Goal: Task Accomplishment & Management: Manage account settings

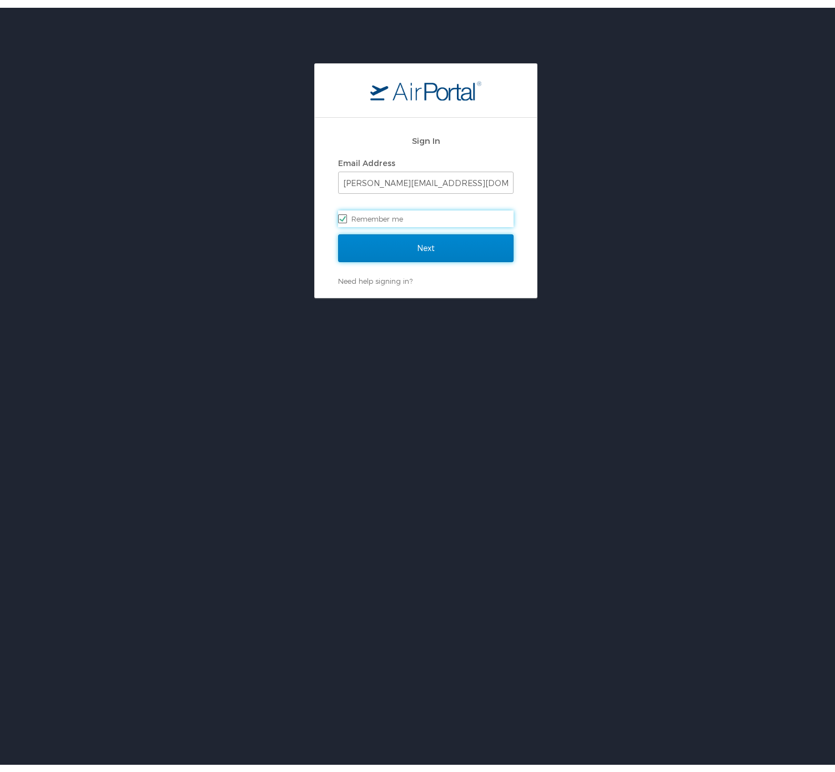
click at [390, 248] on input "Next" at bounding box center [425, 241] width 175 height 28
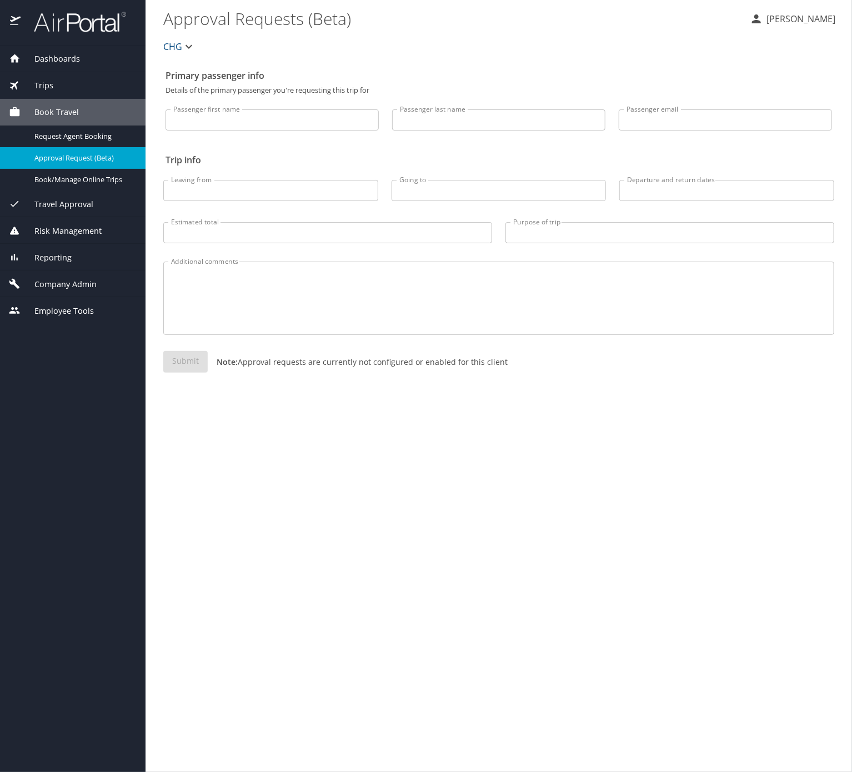
click at [67, 270] on div "Reporting" at bounding box center [72, 257] width 145 height 27
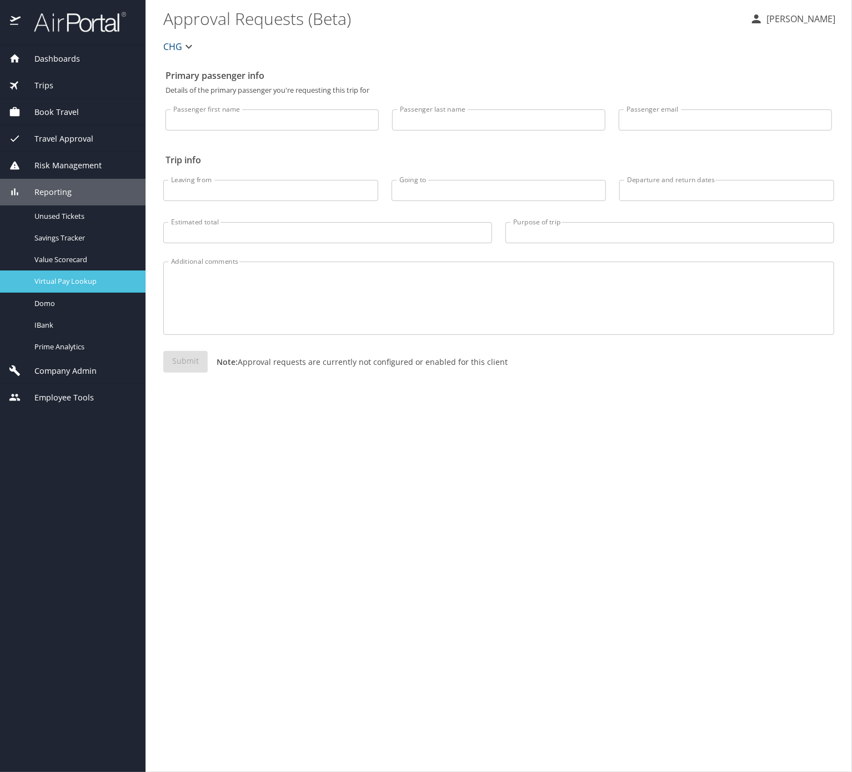
click at [76, 286] on span "Virtual Pay Lookup" at bounding box center [83, 281] width 98 height 11
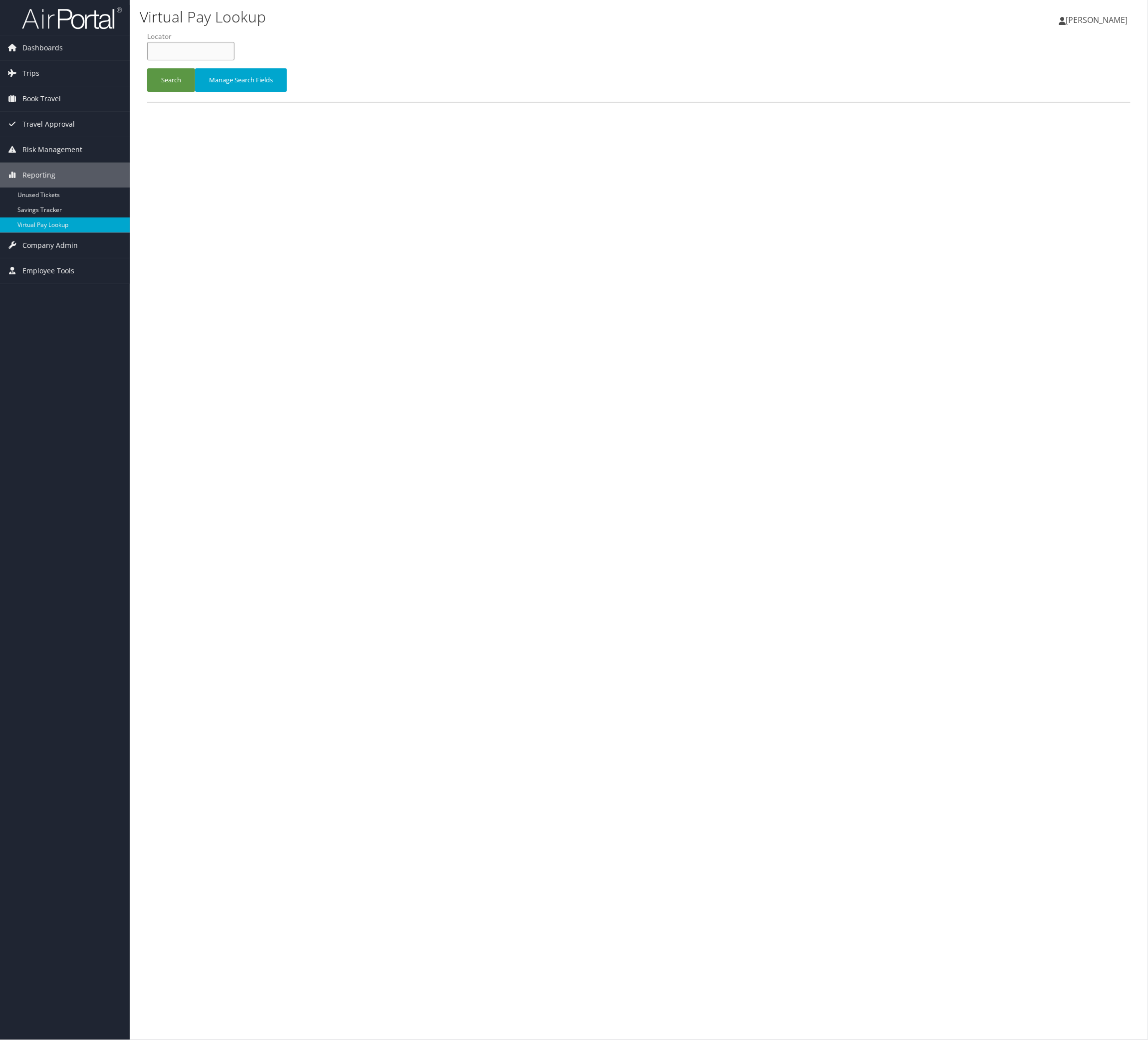
click at [196, 60] on input "text" at bounding box center [191, 51] width 87 height 19
paste input "SUWWLV"
type input "SUWWLV"
drag, startPoint x: 187, startPoint y: 95, endPoint x: 184, endPoint y: 111, distance: 16.3
click at [187, 99] on form "QueueTime Locator SUWWLV Segment Account Traveler Hotel Name Check-in Date Chec…" at bounding box center [639, 67] width 983 height 70
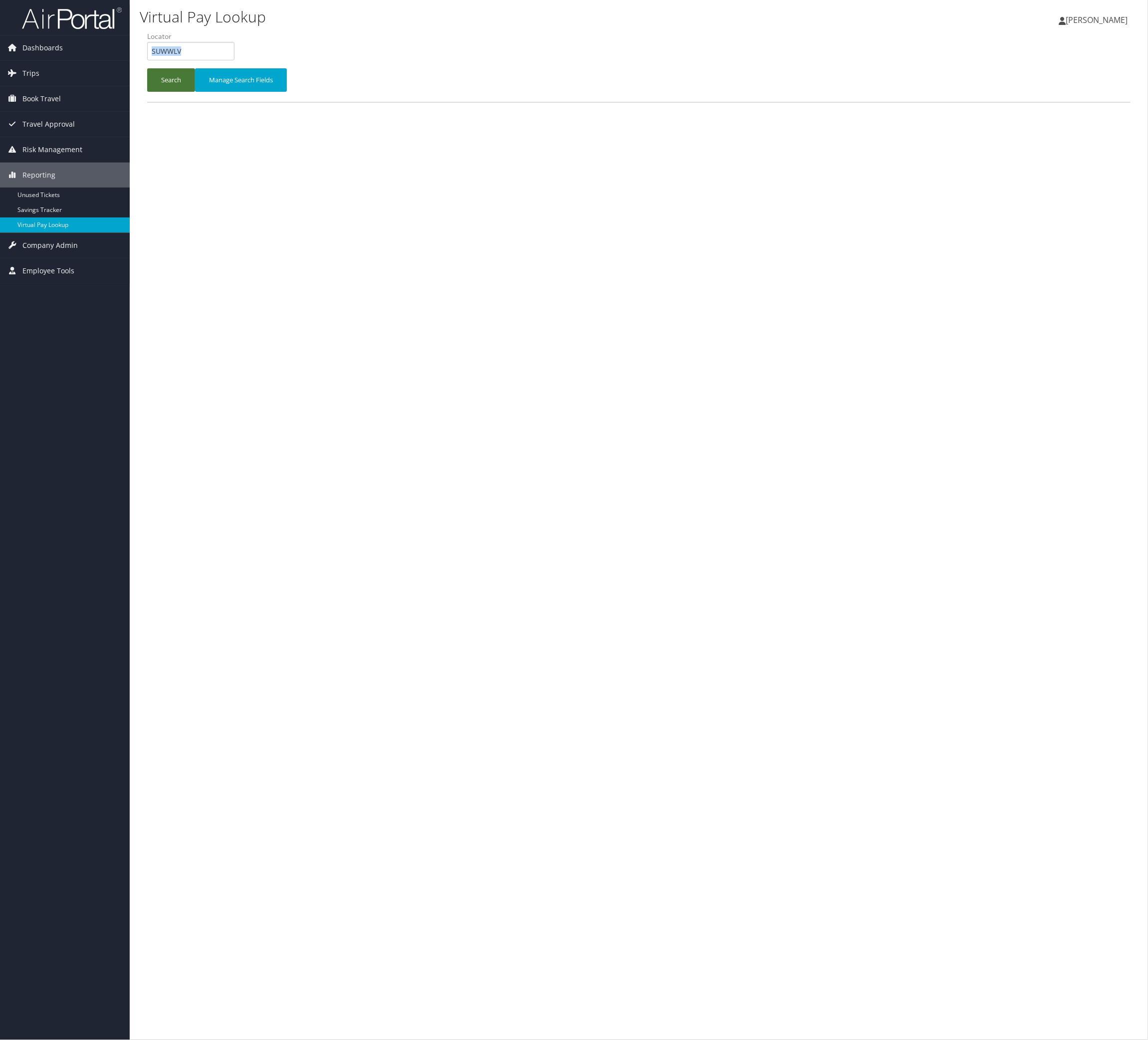
click at [184, 92] on button "Search" at bounding box center [171, 80] width 48 height 23
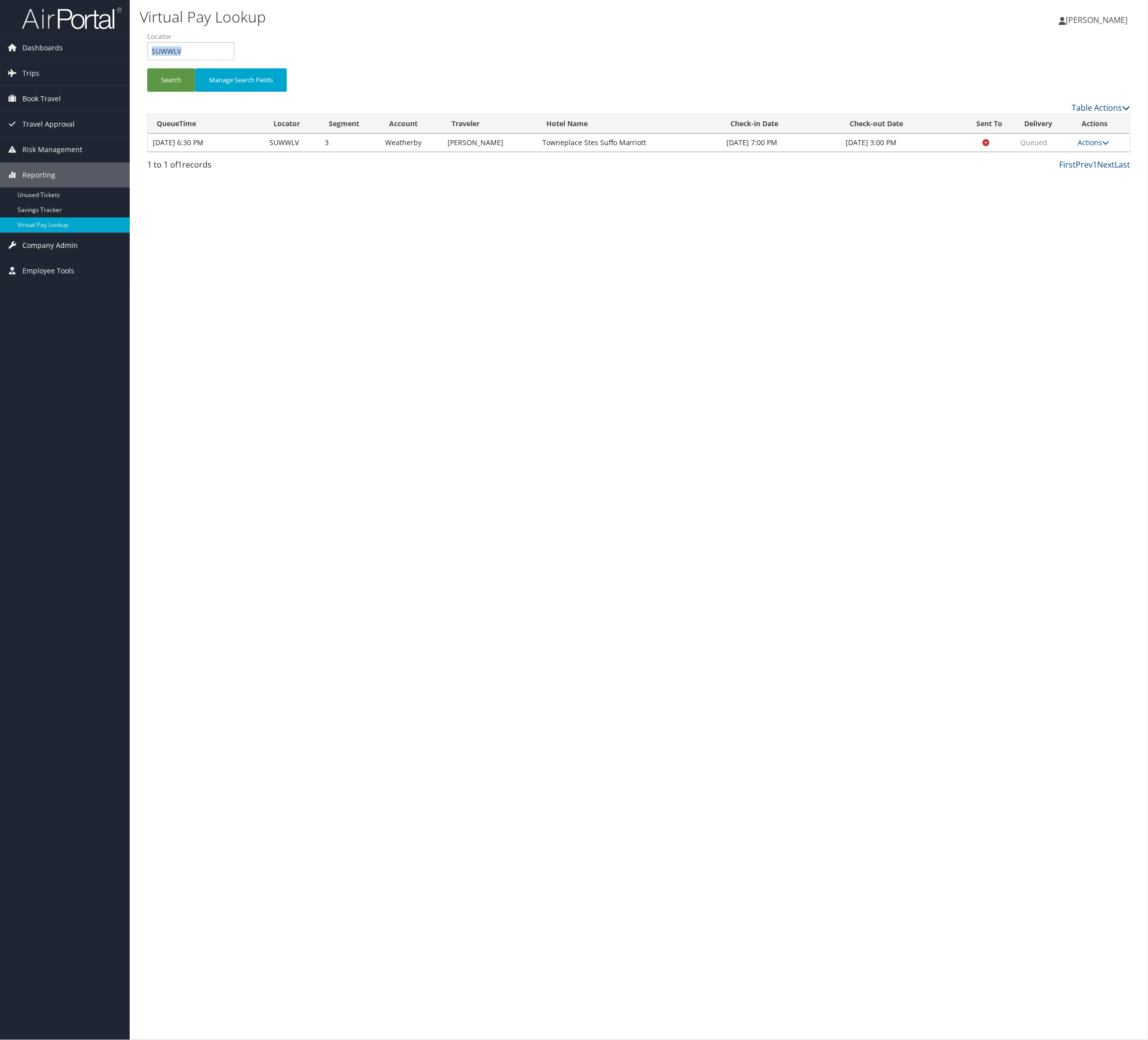
click at [52, 244] on span "Company Admin" at bounding box center [50, 245] width 56 height 25
click at [74, 211] on link "Savings Tracker" at bounding box center [65, 209] width 129 height 15
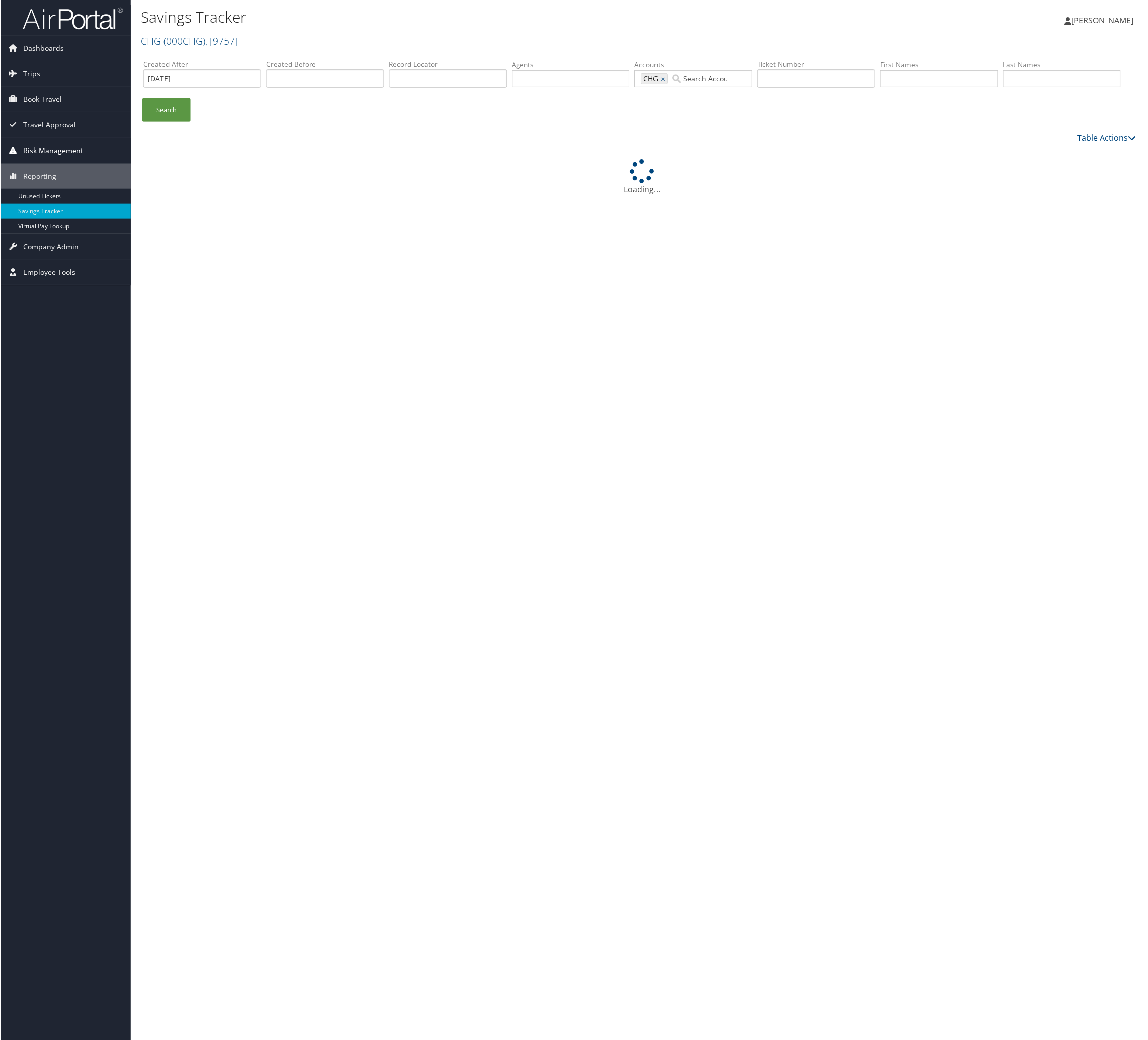
click at [64, 146] on span "Risk Management" at bounding box center [52, 151] width 61 height 25
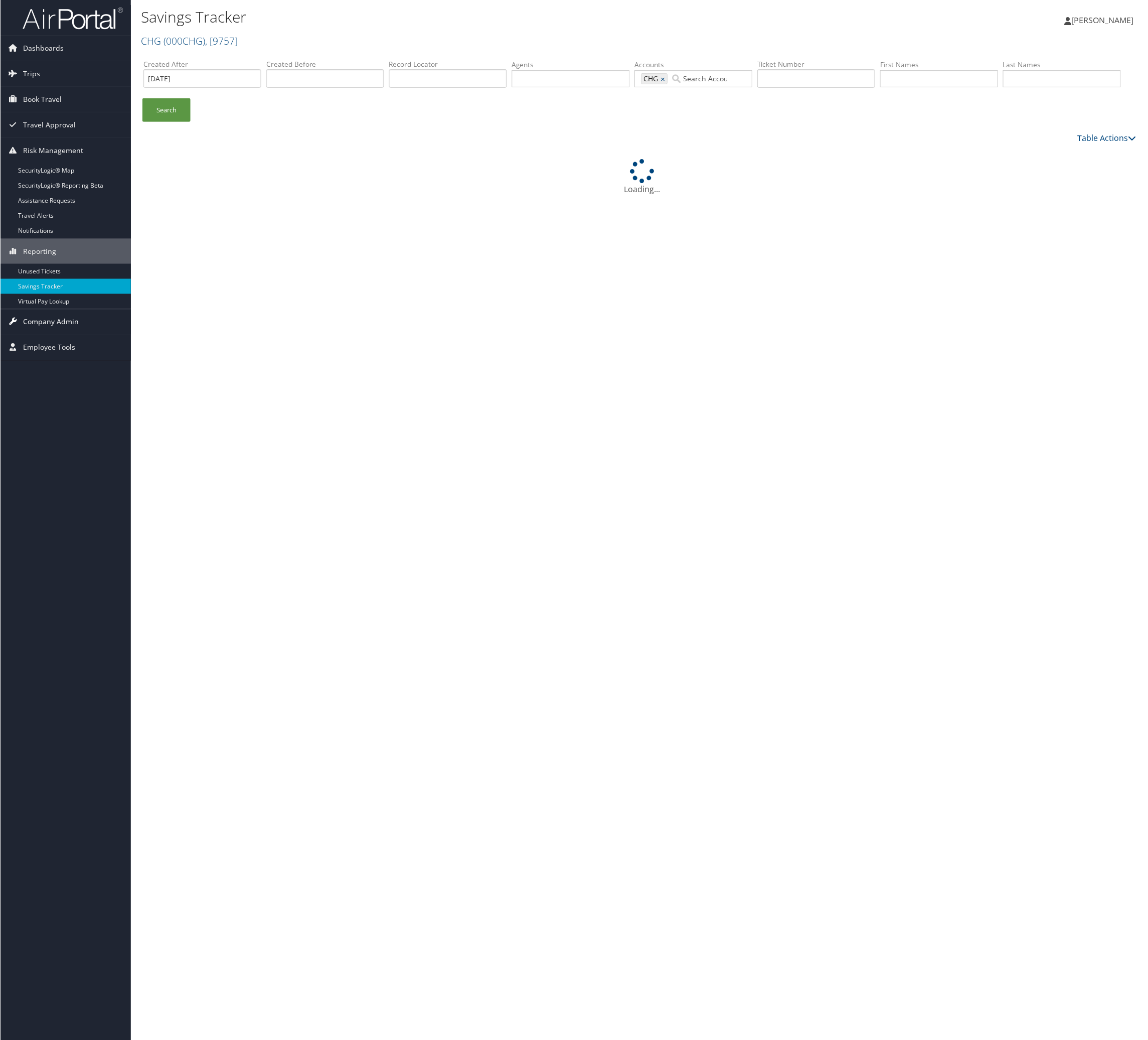
click at [42, 320] on span "Company Admin" at bounding box center [51, 323] width 56 height 25
click at [64, 389] on link "Users (Beta)" at bounding box center [65, 387] width 130 height 15
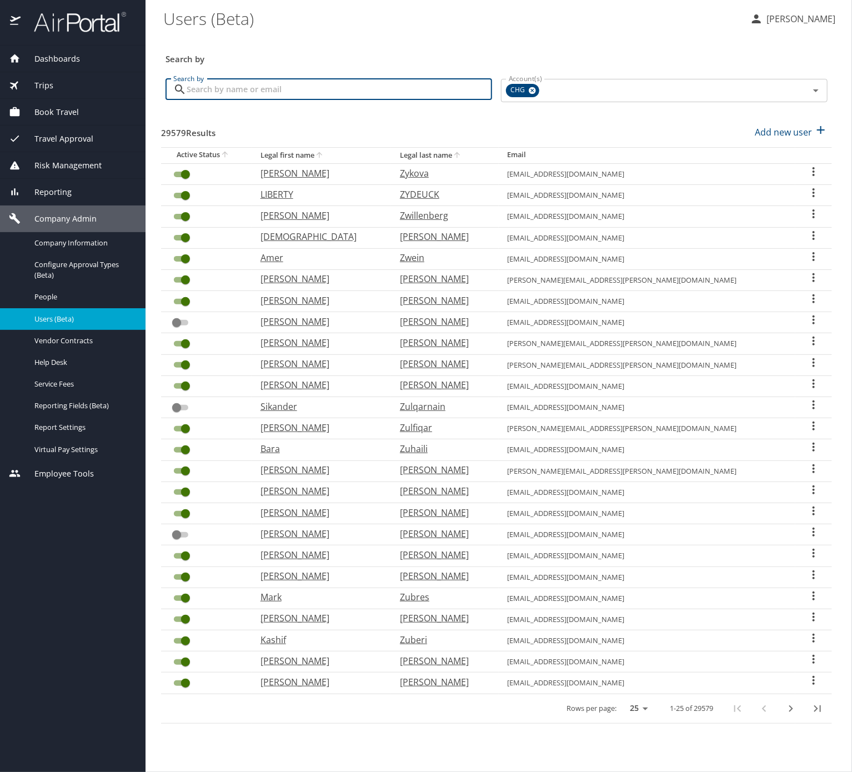
click at [347, 94] on input "Search by" at bounding box center [339, 89] width 305 height 21
paste input "[EMAIL_ADDRESS][DOMAIN_NAME]"
type input "[EMAIL_ADDRESS][DOMAIN_NAME]"
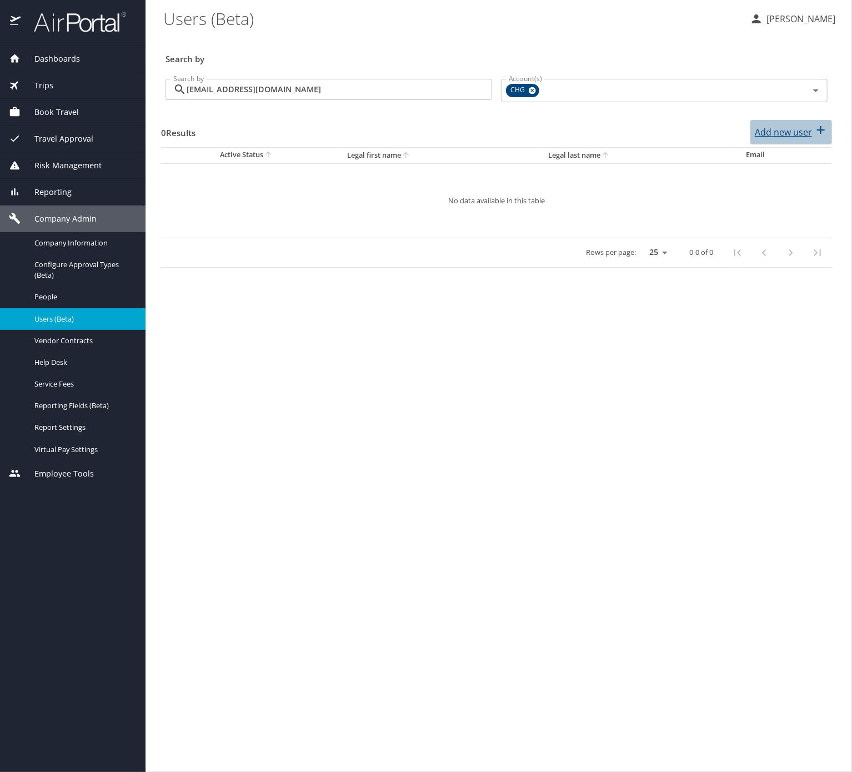
click at [779, 140] on div "Add new user" at bounding box center [790, 132] width 73 height 18
select select "US"
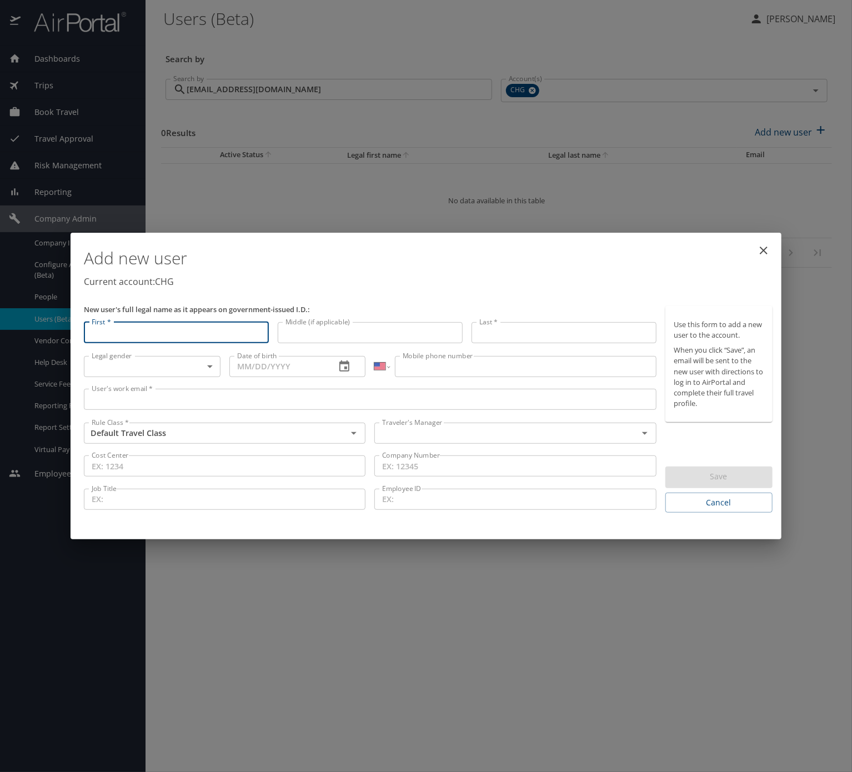
click at [221, 385] on div "User's work email * User's work email *" at bounding box center [369, 401] width 581 height 34
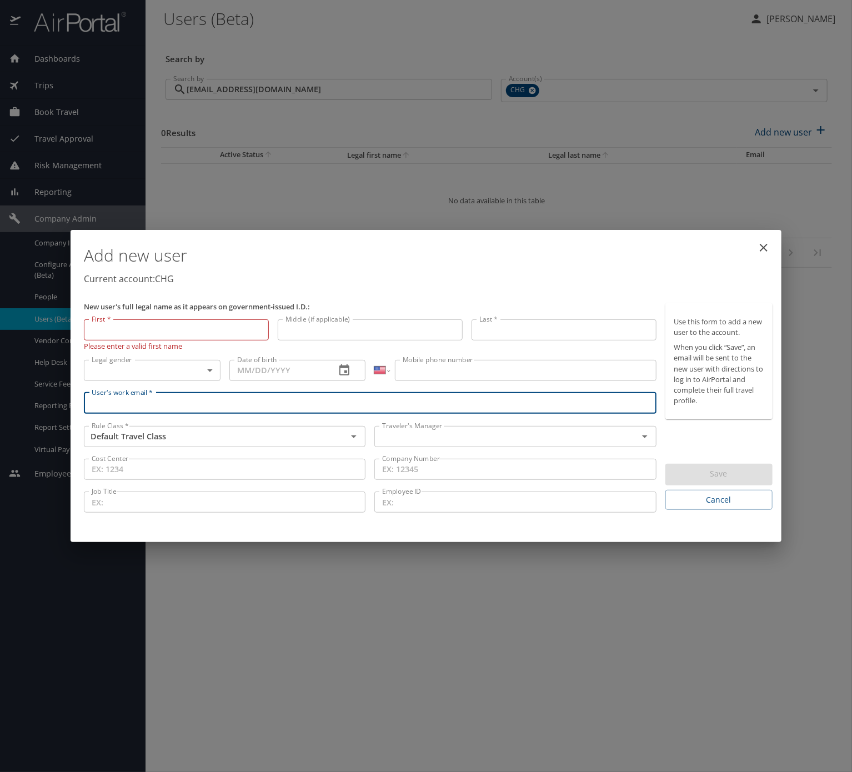
paste input "[EMAIL_ADDRESS][DOMAIN_NAME]"
type input "[EMAIL_ADDRESS][DOMAIN_NAME]"
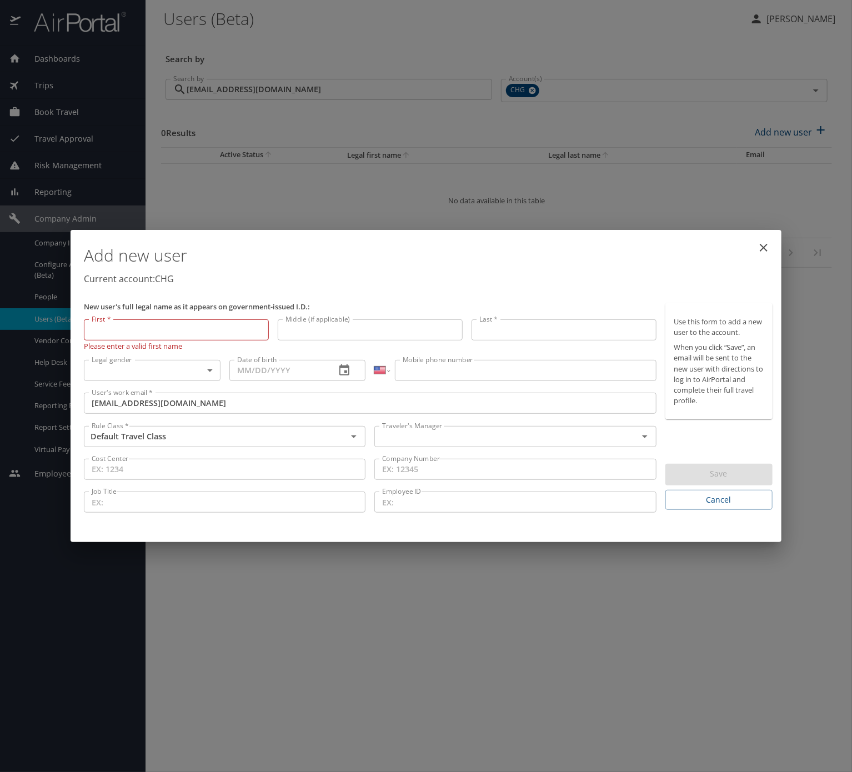
click at [142, 319] on input "First *" at bounding box center [176, 329] width 185 height 21
paste input "[PERSON_NAME]"
click at [168, 319] on input "[PERSON_NAME]" at bounding box center [176, 329] width 185 height 21
drag, startPoint x: 168, startPoint y: 290, endPoint x: 205, endPoint y: 300, distance: 38.5
click at [169, 319] on input "[PERSON_NAME]" at bounding box center [176, 329] width 185 height 21
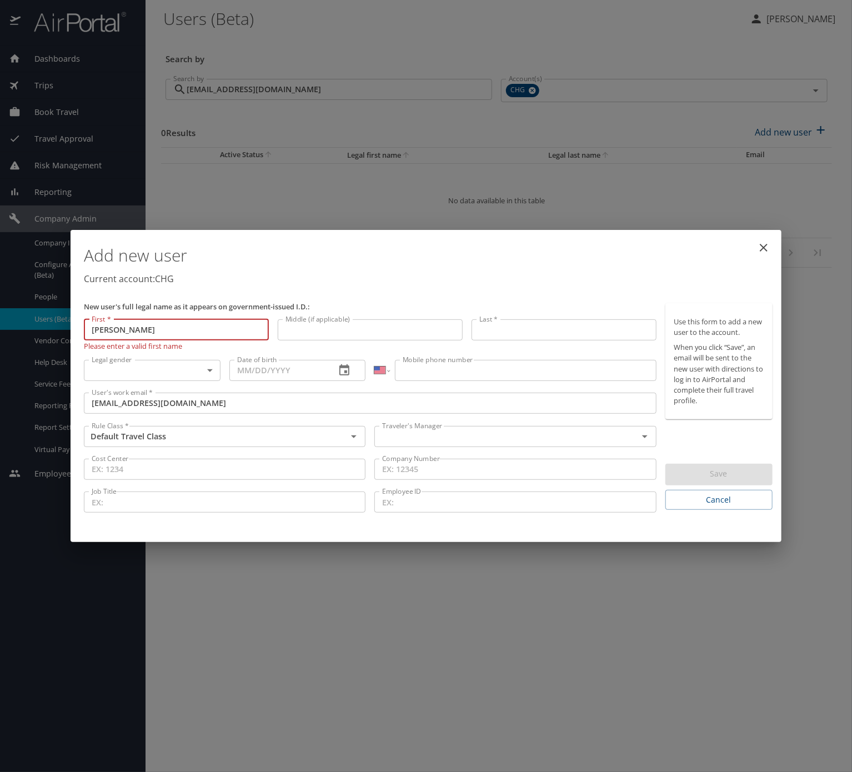
type input "[PERSON_NAME]"
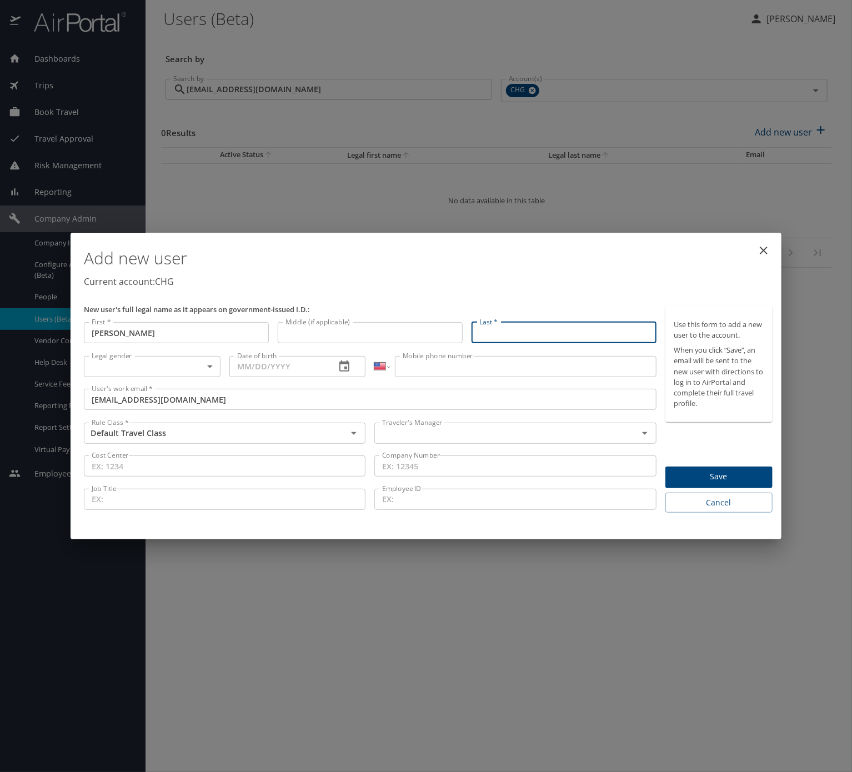
click at [511, 322] on input "Last *" at bounding box center [563, 332] width 185 height 21
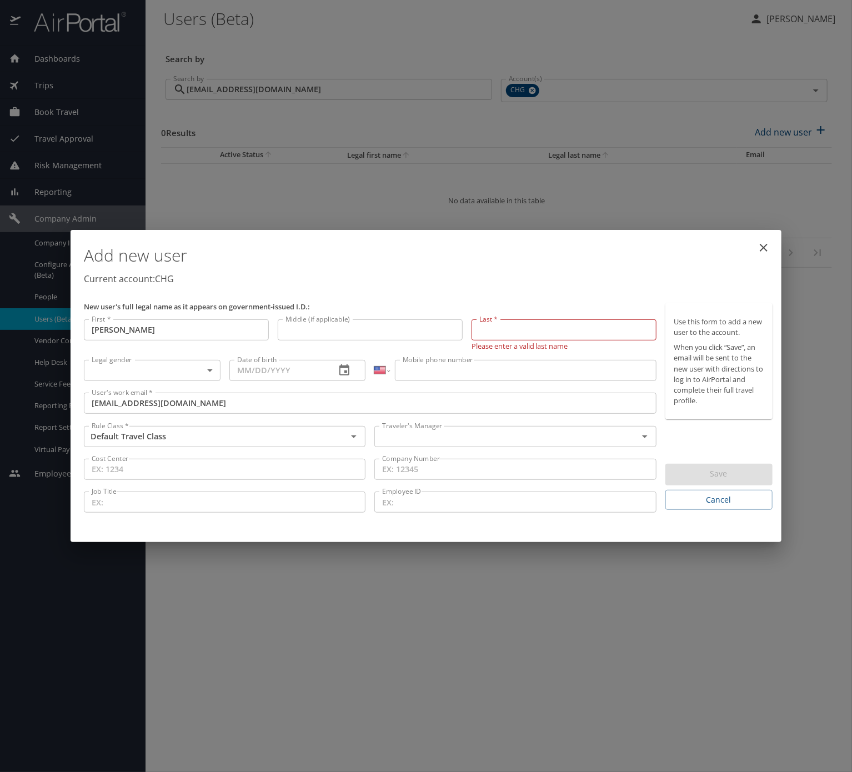
click at [449, 360] on input "Mobile phone number" at bounding box center [525, 370] width 261 height 21
click at [159, 359] on body "Dashboards AirPortal 360™ Manager My Travel Dashboard Trips Airtinerary® Lookup…" at bounding box center [426, 386] width 852 height 772
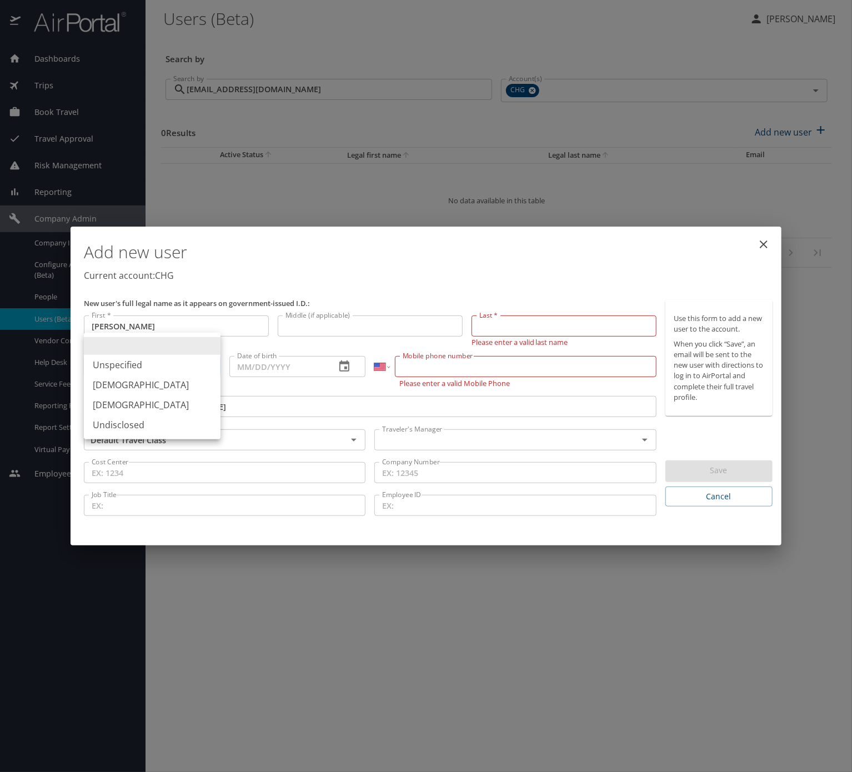
click at [144, 395] on li "[DEMOGRAPHIC_DATA]" at bounding box center [152, 385] width 137 height 20
type input "[DEMOGRAPHIC_DATA]"
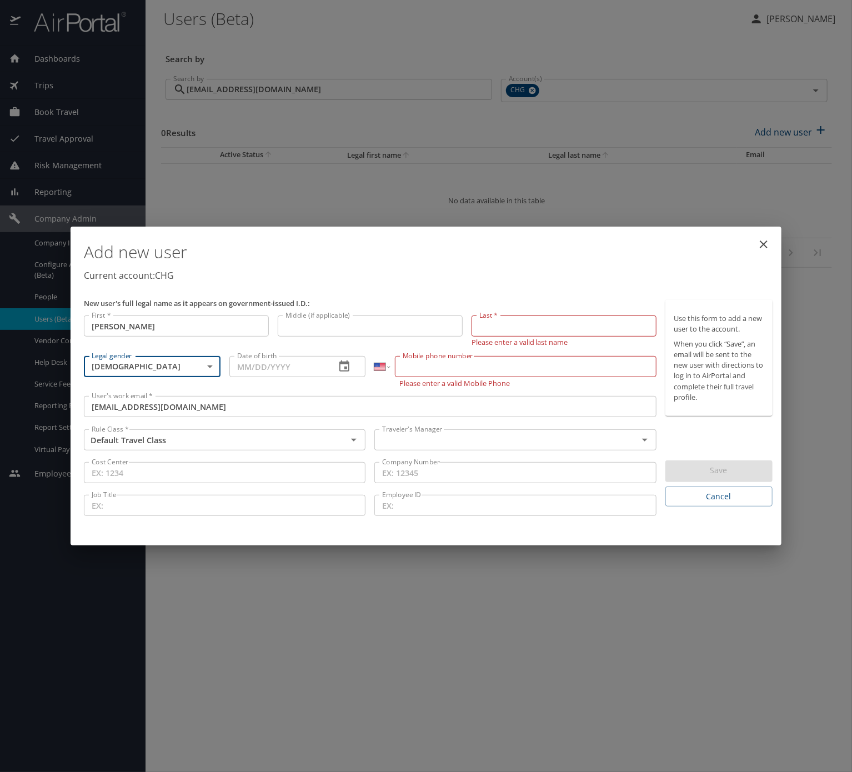
click at [298, 356] on input "Date of birth" at bounding box center [278, 366] width 98 height 21
type input "[DATE]"
click at [520, 356] on input "Mobile phone number" at bounding box center [525, 366] width 261 height 21
click at [507, 356] on input "Mobile phone number" at bounding box center [525, 366] width 261 height 21
paste input "[PHONE_NUMBER]"
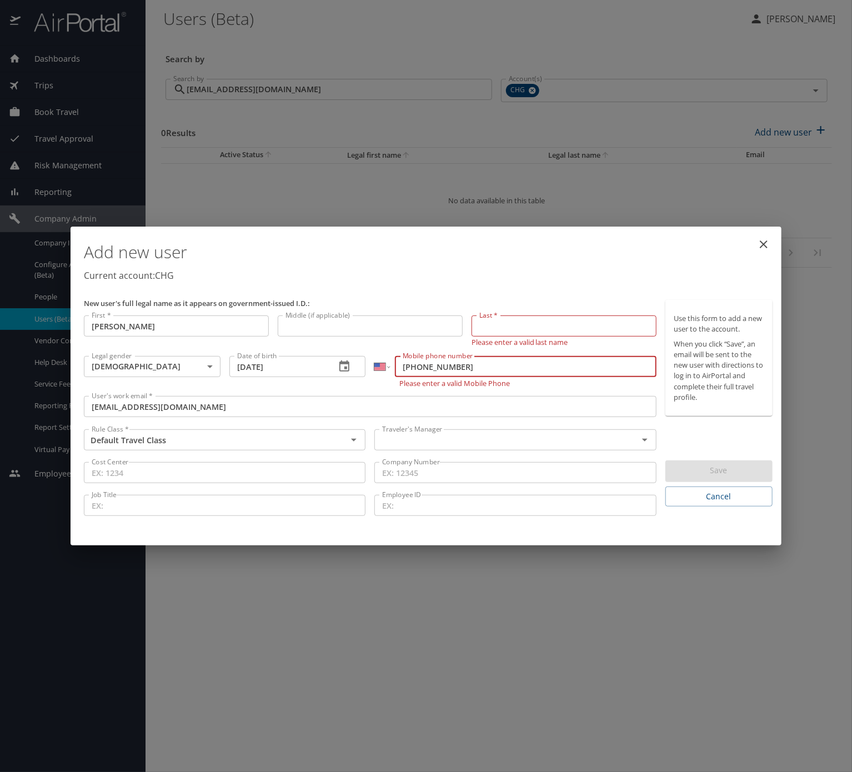
type input "[PHONE_NUMBER]"
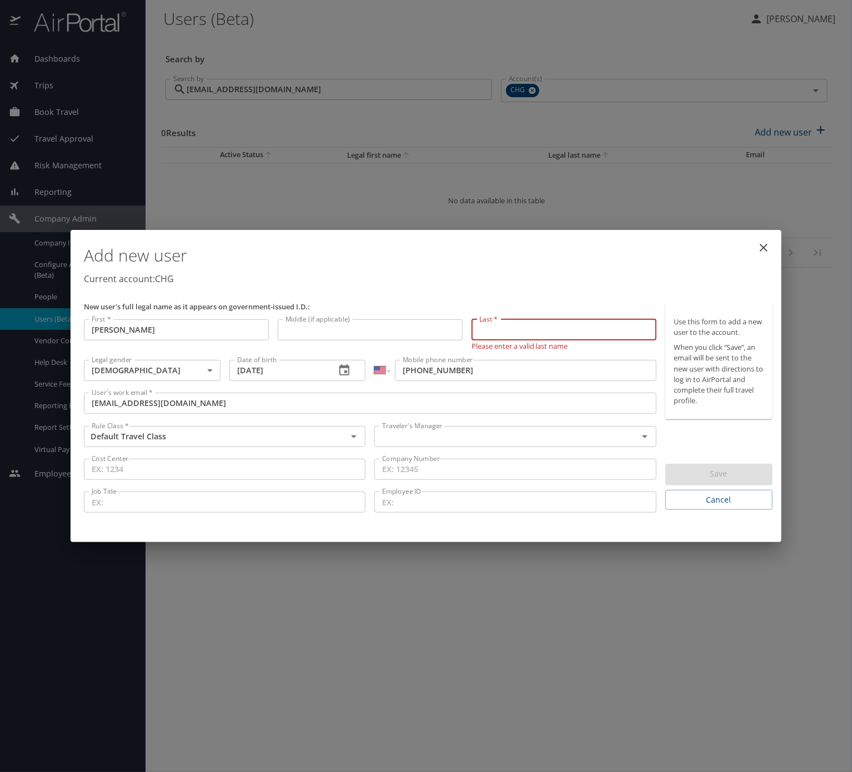
click at [520, 319] on input "Last *" at bounding box center [563, 329] width 185 height 21
click at [554, 319] on input "Last *" at bounding box center [563, 329] width 185 height 21
paste input "Colina"
type input "Colina"
click at [483, 303] on p "New user's full legal name as it appears on government-issued I.D.:" at bounding box center [370, 306] width 572 height 7
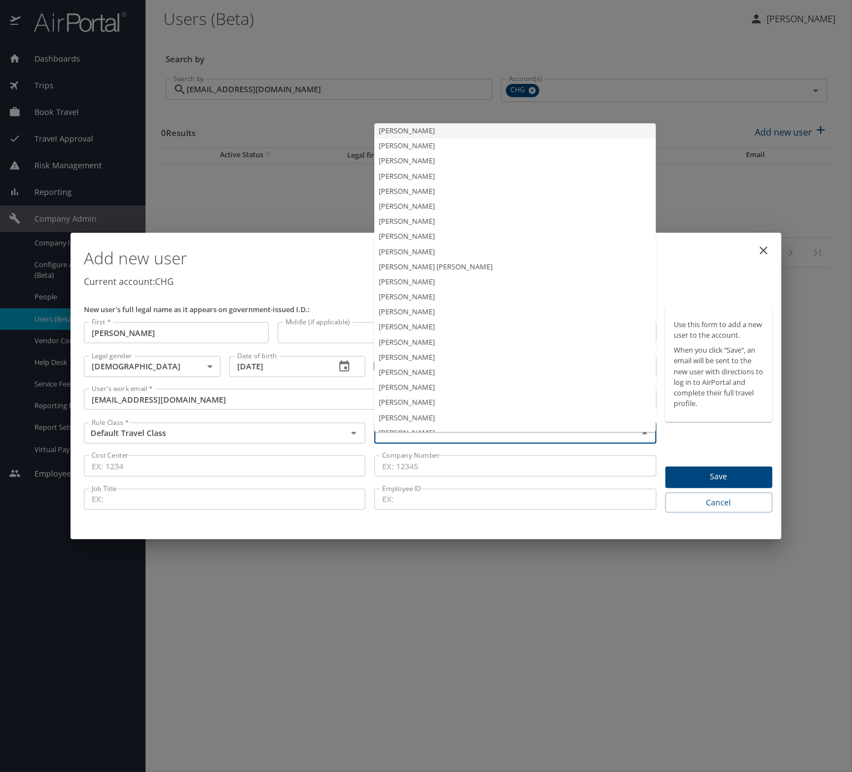
click at [541, 440] on input "text" at bounding box center [499, 433] width 242 height 14
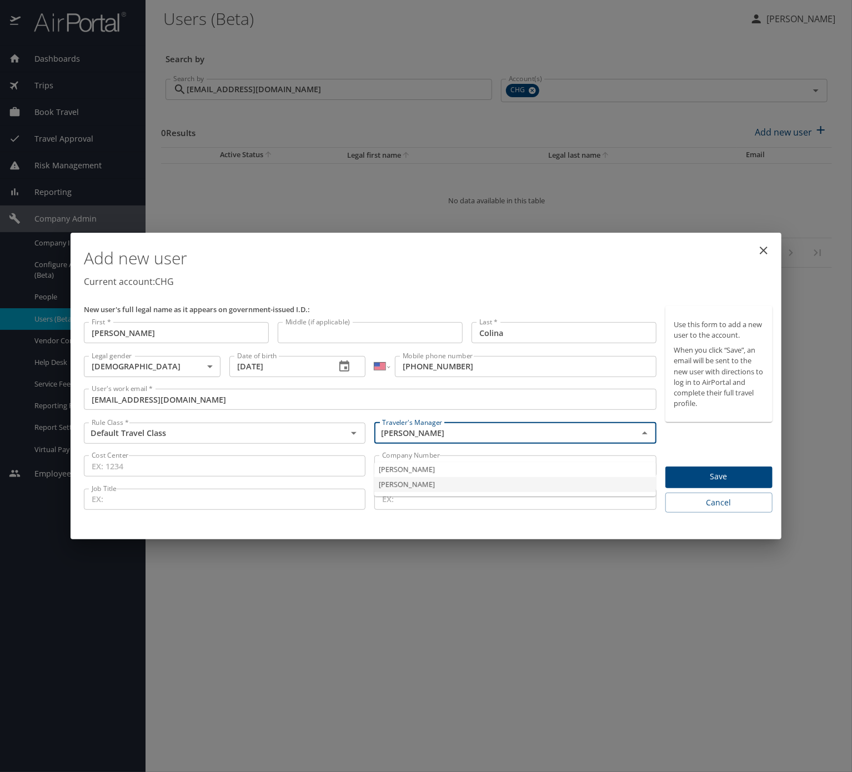
click at [502, 492] on li "[PERSON_NAME]" at bounding box center [514, 484] width 281 height 15
type input "[PERSON_NAME]"
click at [688, 484] on span "Save" at bounding box center [718, 477] width 89 height 14
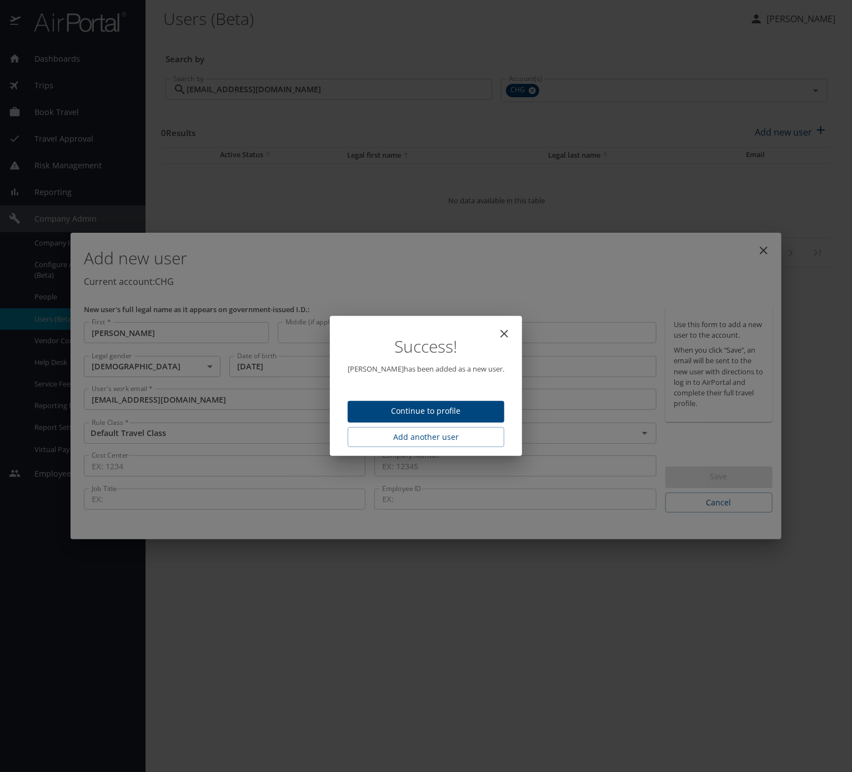
click at [380, 412] on span "Continue to profile" at bounding box center [425, 411] width 139 height 14
select select "US"
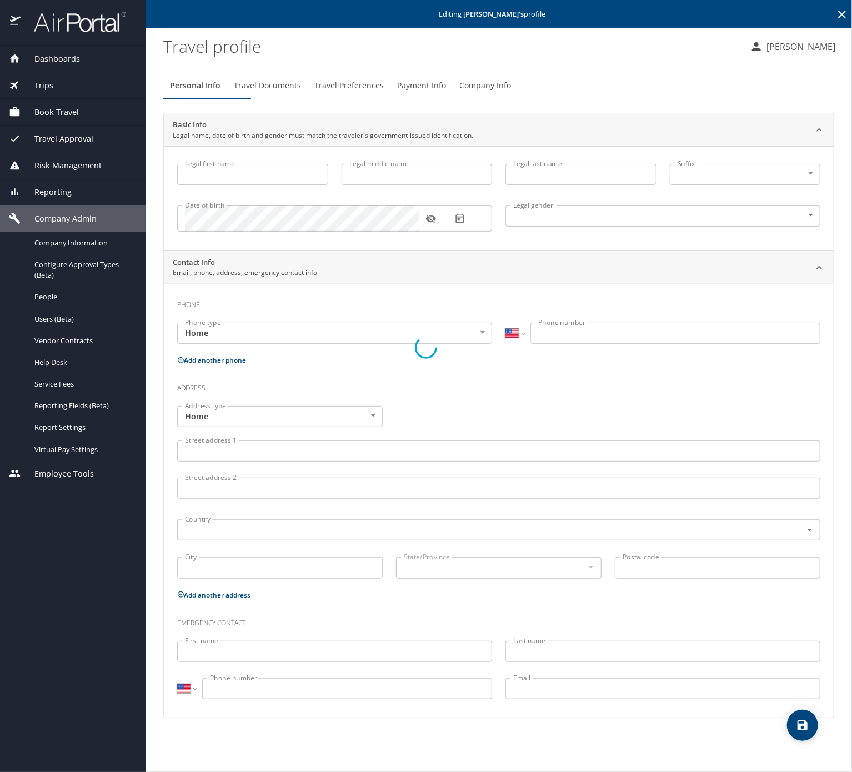
type input "[PERSON_NAME]"
type input "Colina"
type input "[DEMOGRAPHIC_DATA]"
select select "US"
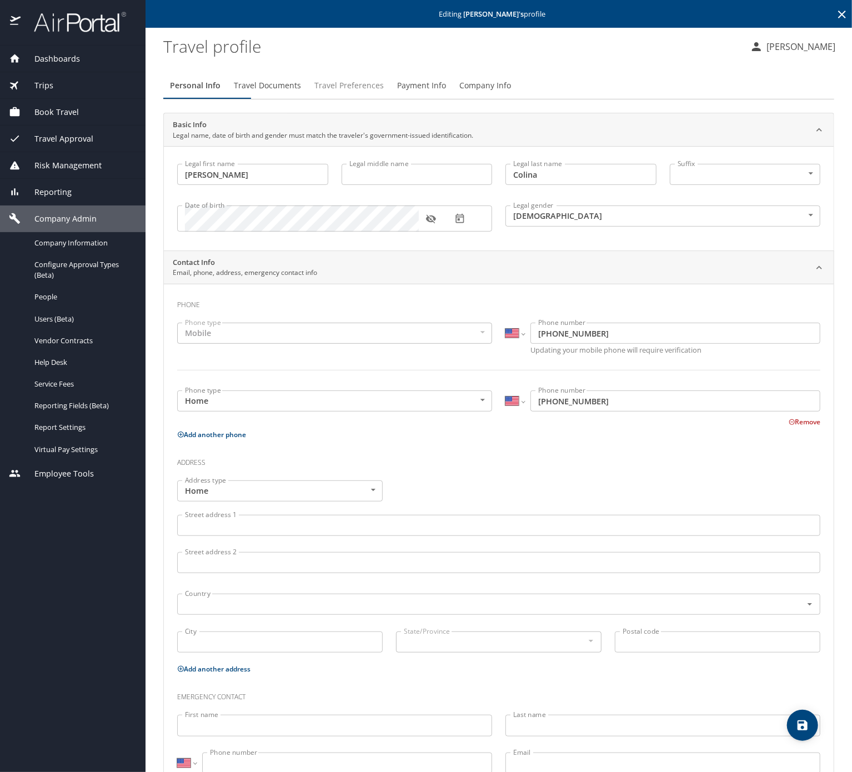
click at [384, 93] on span "Travel Preferences" at bounding box center [348, 86] width 69 height 14
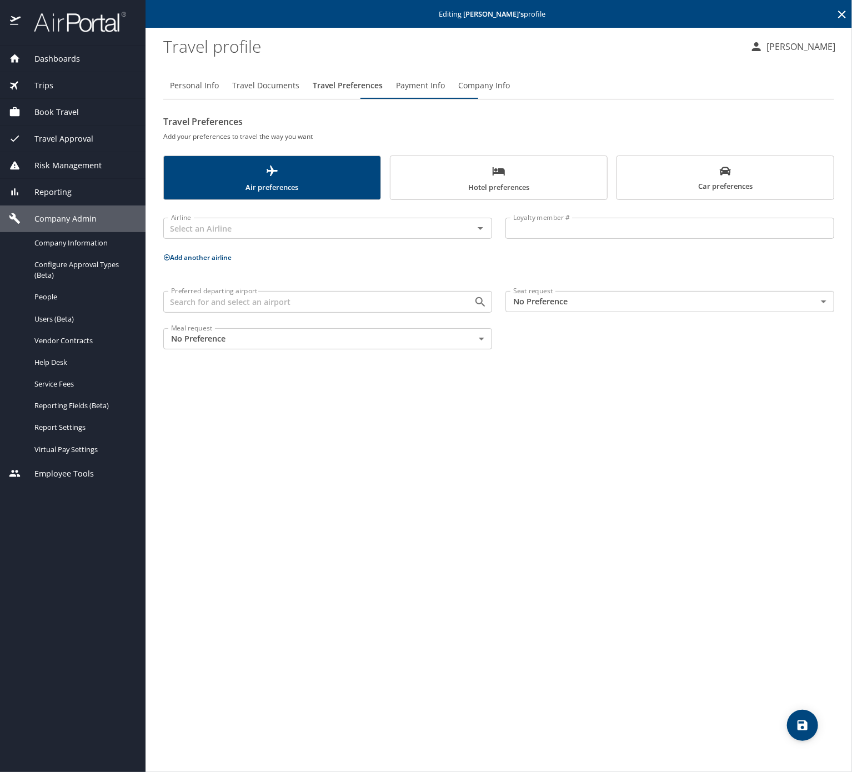
click at [671, 193] on span "Car preferences" at bounding box center [724, 178] width 203 height 27
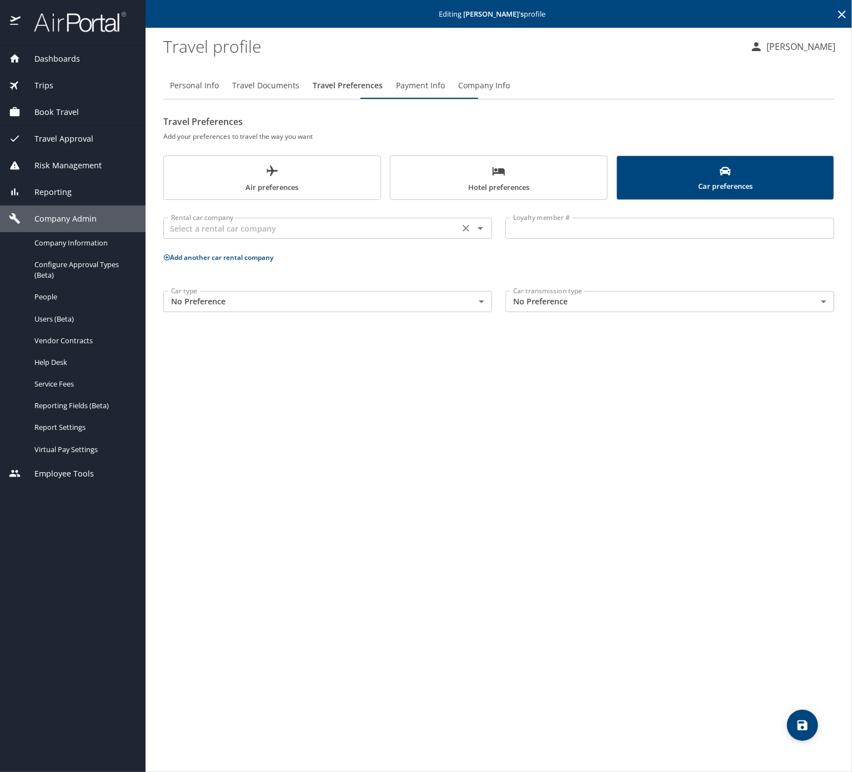
click at [345, 235] on input "text" at bounding box center [311, 228] width 289 height 14
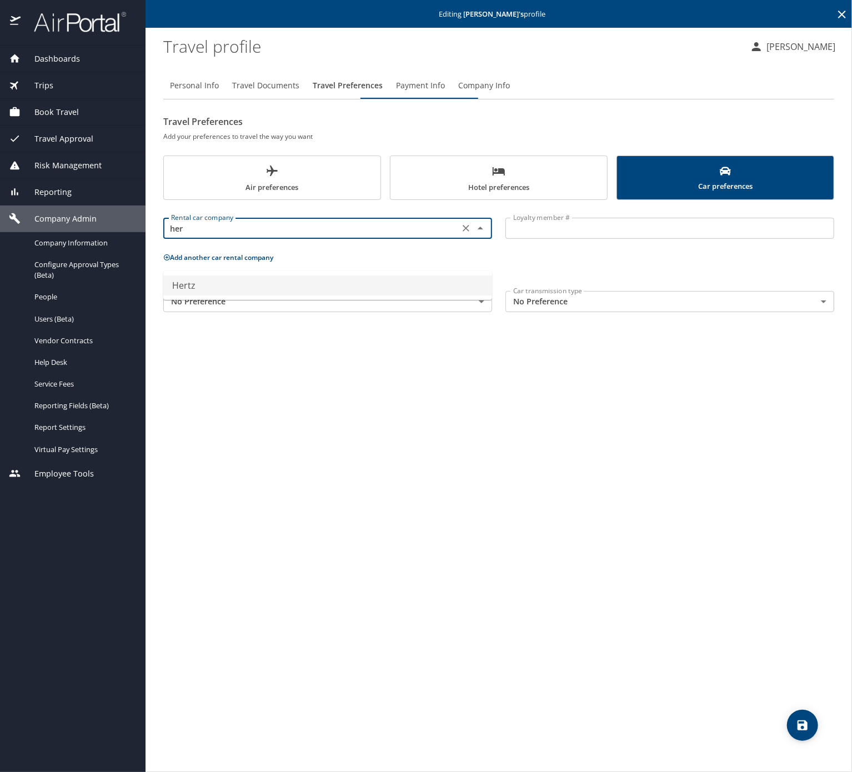
click at [323, 276] on li "Hertz" at bounding box center [327, 285] width 329 height 20
type input "Hertz"
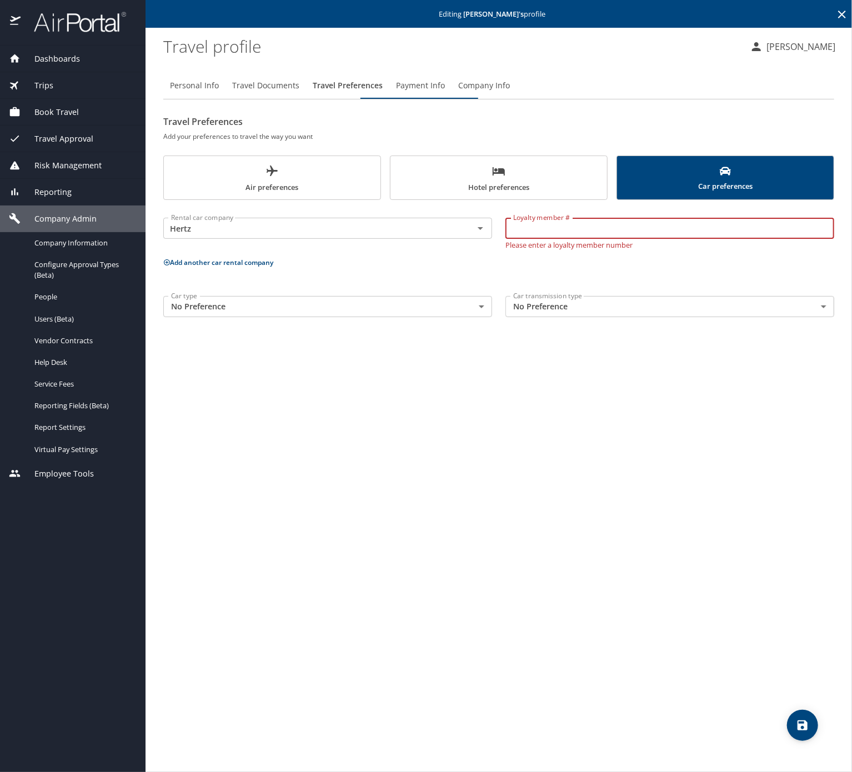
click at [560, 239] on input "Loyalty member #" at bounding box center [669, 228] width 329 height 21
paste input "17481375"
type input "17481375"
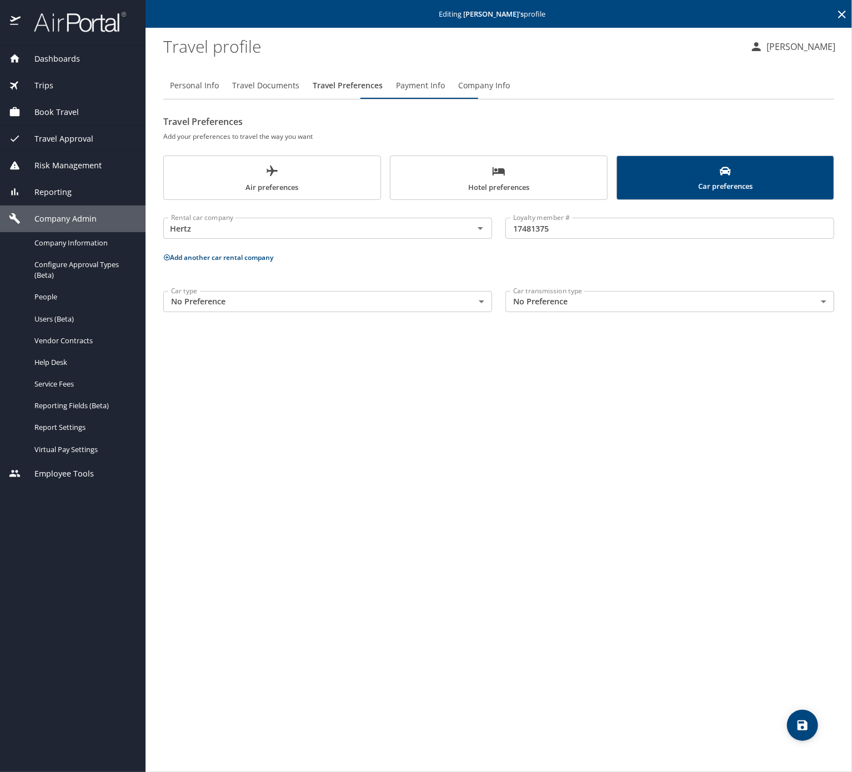
click at [248, 194] on span "Air preferences" at bounding box center [271, 178] width 203 height 29
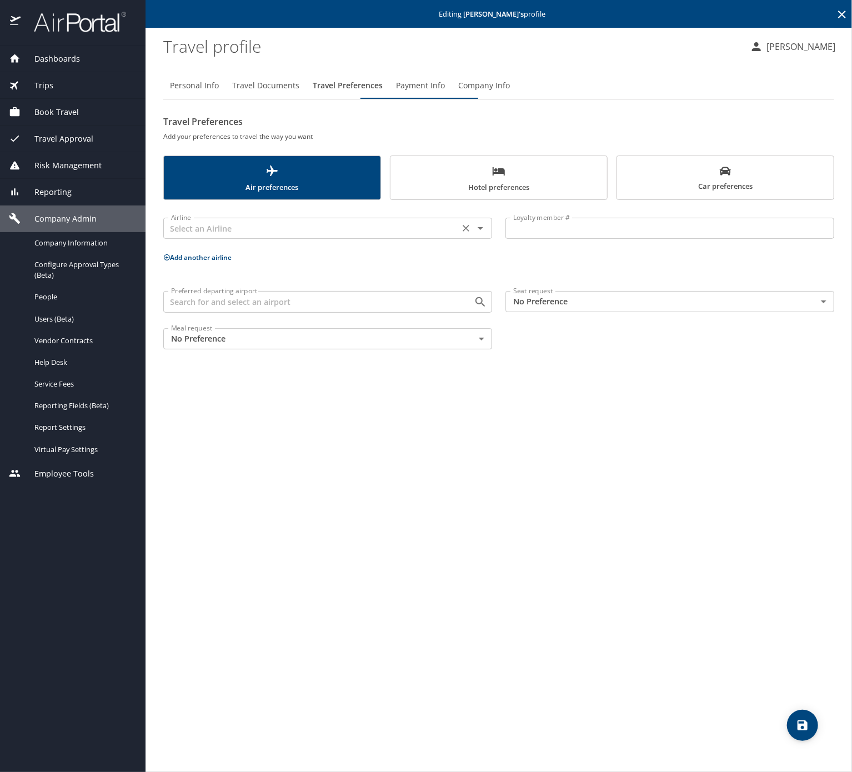
click at [306, 235] on input "text" at bounding box center [311, 228] width 289 height 14
type input "American Airlines"
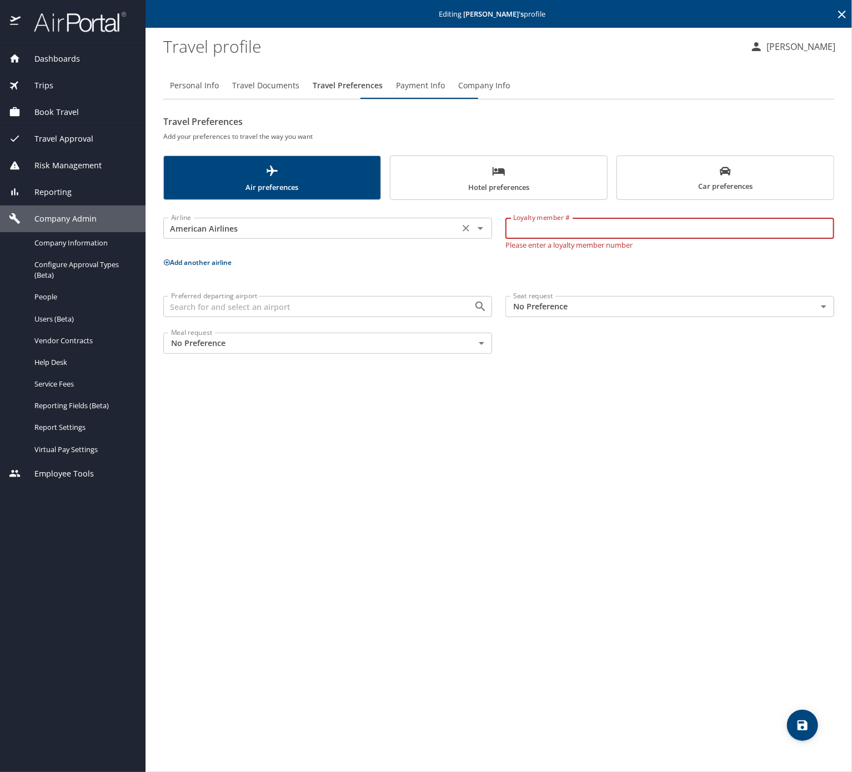
paste input "L6PR236"
type input "L6PR236"
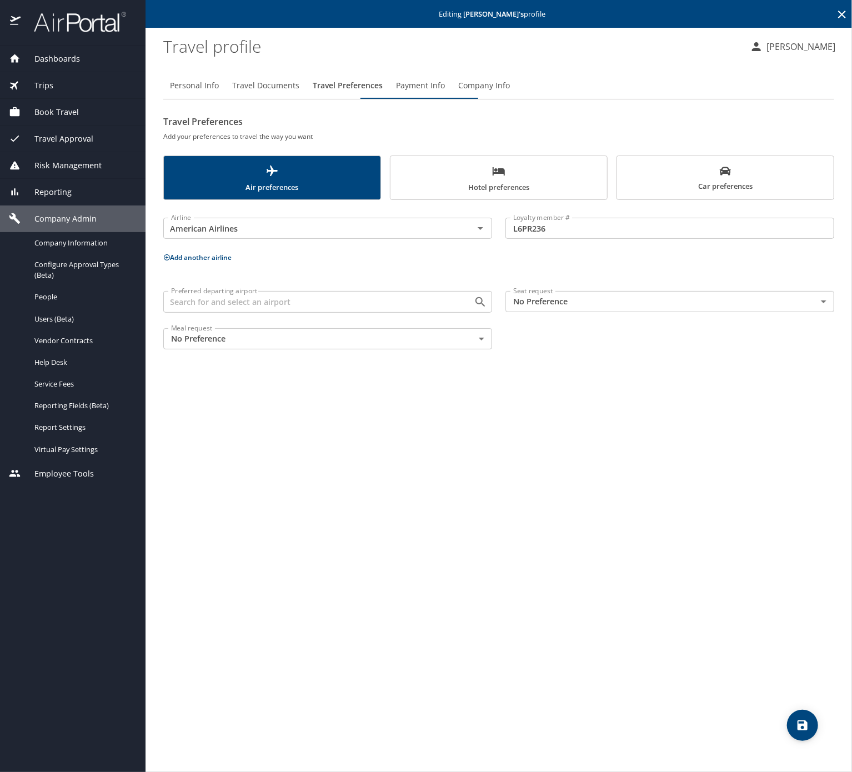
click at [222, 314] on div "Preferred departing airport Preferred departing airport" at bounding box center [327, 300] width 329 height 28
click at [212, 262] on button "Add another airline" at bounding box center [197, 257] width 68 height 9
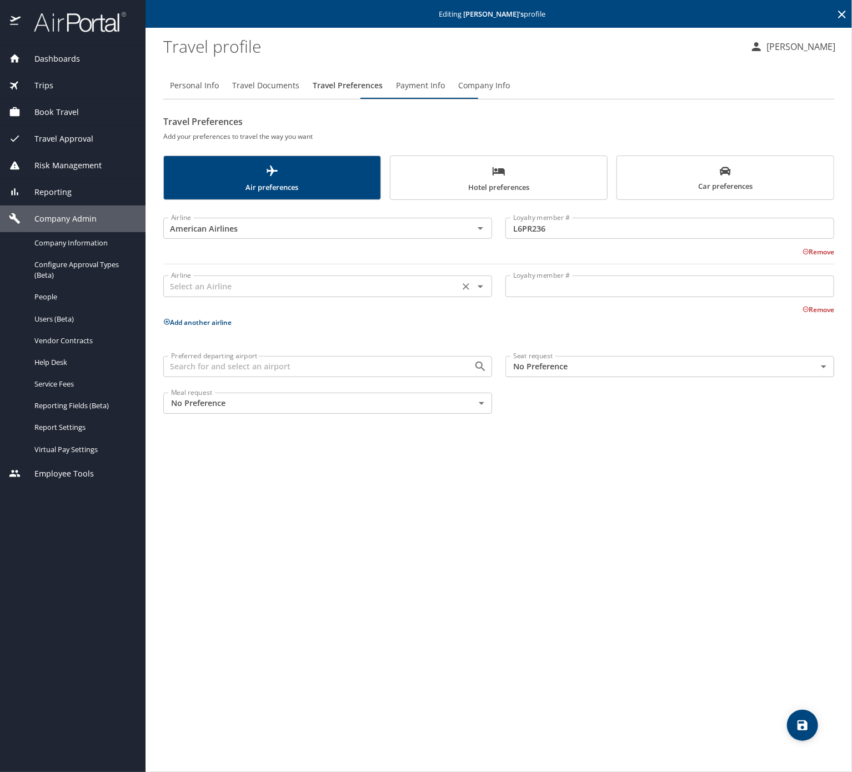
click at [228, 293] on input "text" at bounding box center [311, 286] width 289 height 14
type input "Delta Air Lines"
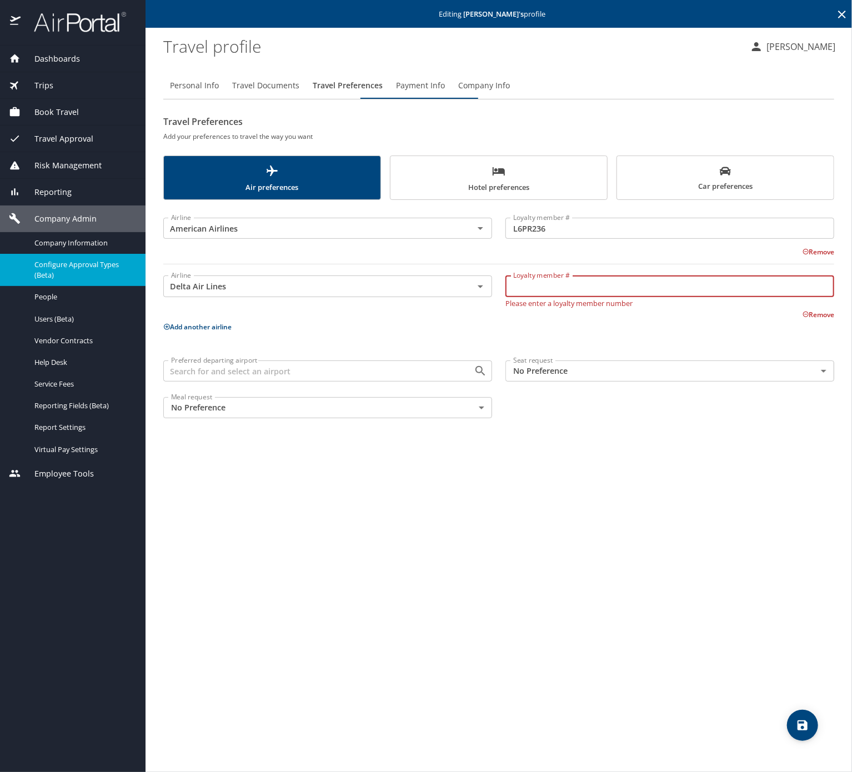
paste input "9390995000"
type input "9390995000"
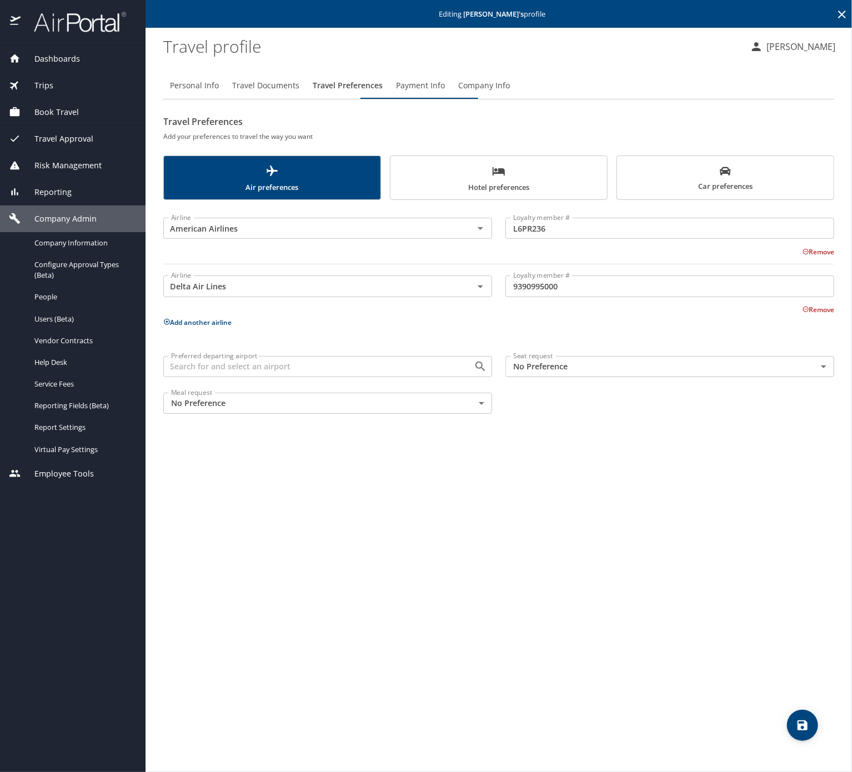
click at [207, 327] on button "Add another airline" at bounding box center [197, 322] width 68 height 9
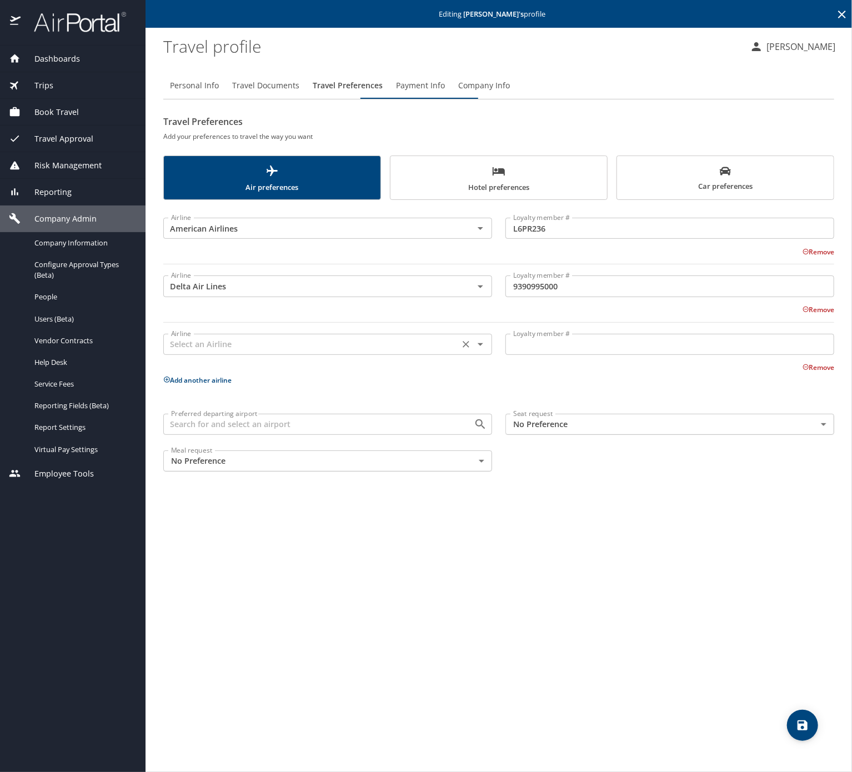
click at [237, 351] on input "text" at bounding box center [311, 344] width 289 height 14
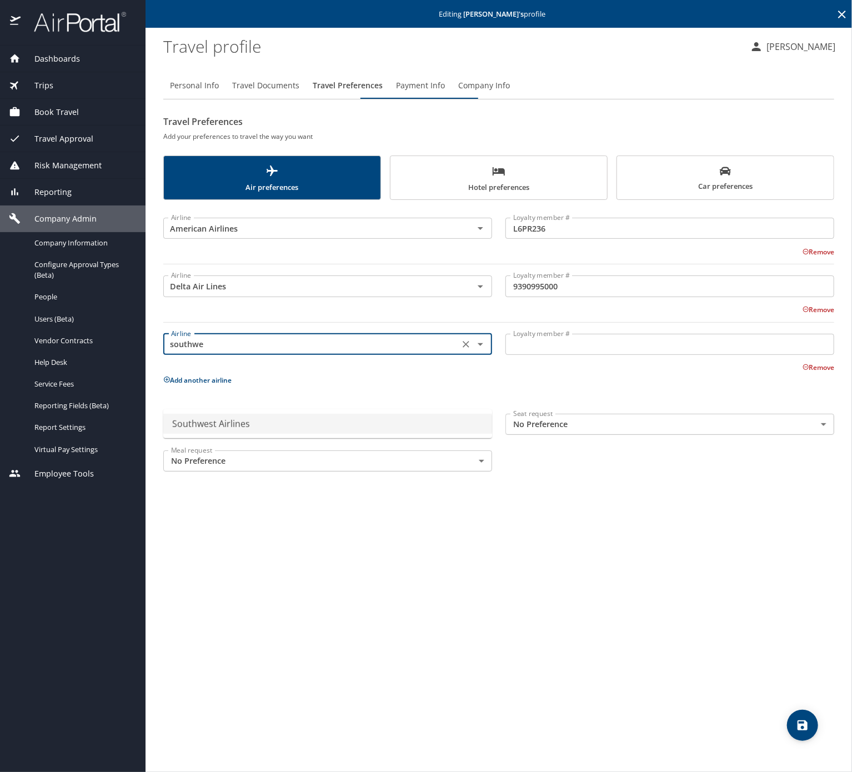
click at [236, 421] on li "Southwest Airlines" at bounding box center [327, 424] width 329 height 20
type input "Southwest Airlines"
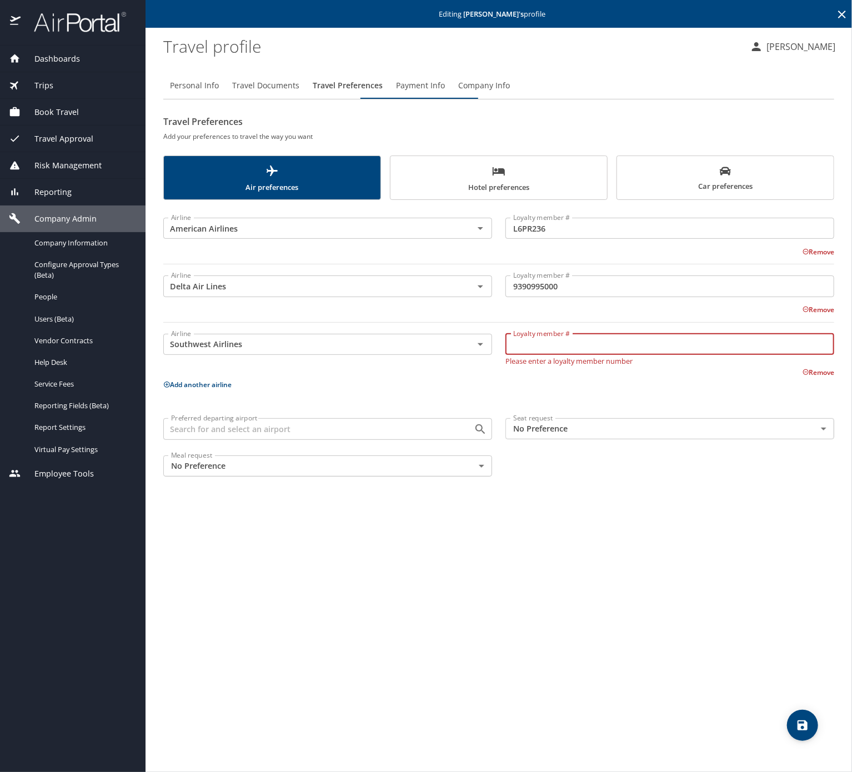
click at [523, 355] on input "Loyalty member #" at bounding box center [669, 344] width 329 height 21
paste input "23124190832"
type input "23124190832"
click at [522, 495] on body "Dashboards AirPortal 360™ Manager My Travel Dashboard Trips Airtinerary® Lookup…" at bounding box center [426, 386] width 852 height 772
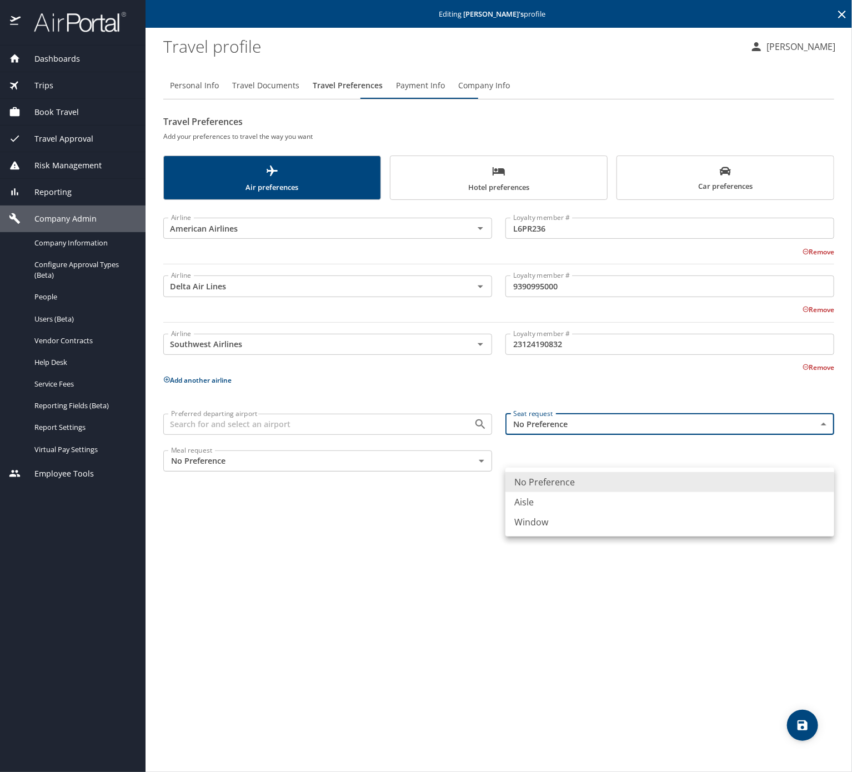
click at [535, 532] on li "Window" at bounding box center [669, 522] width 329 height 20
type input "Window"
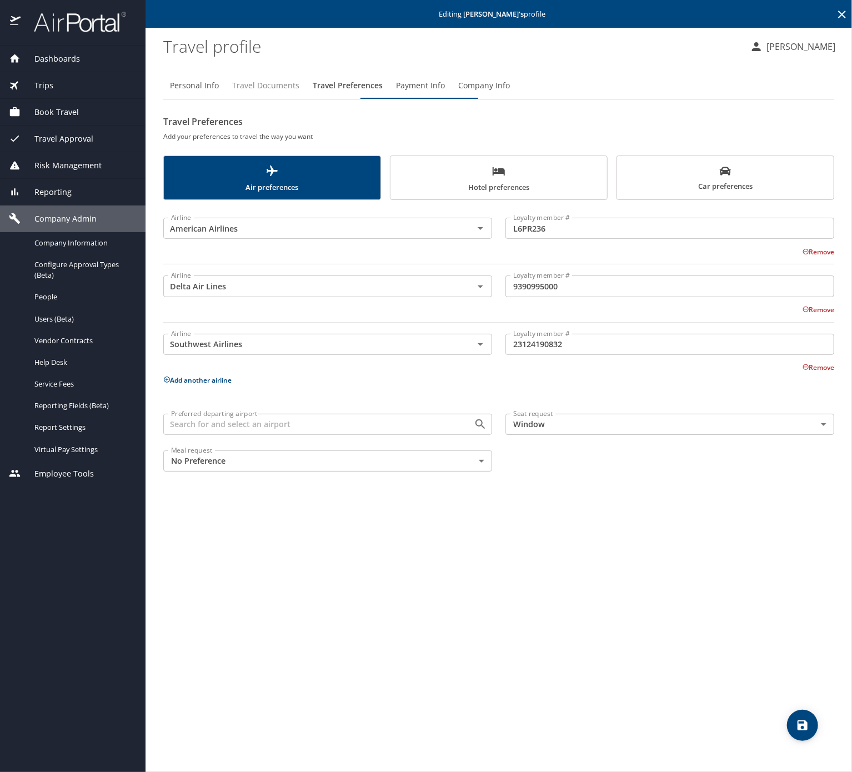
click at [268, 99] on button "Travel Documents" at bounding box center [265, 85] width 80 height 27
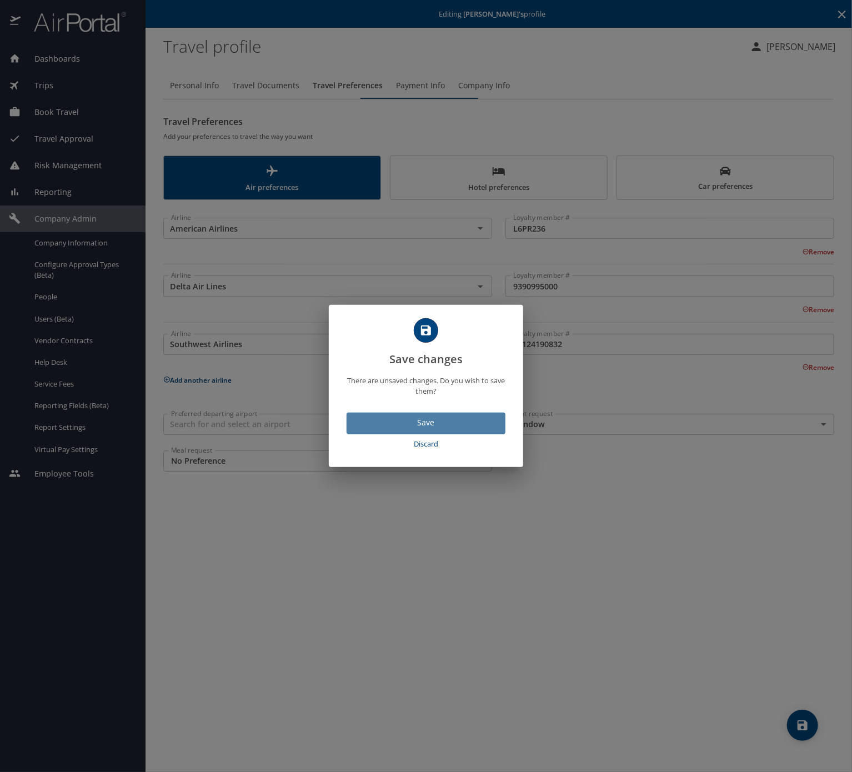
click at [424, 430] on span "Save" at bounding box center [425, 423] width 141 height 14
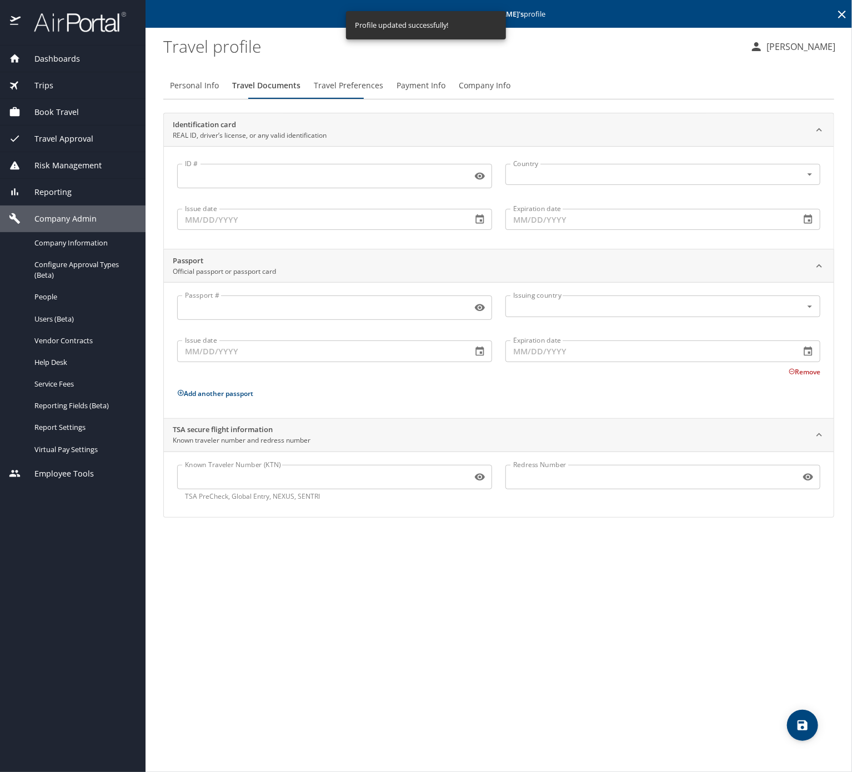
click at [427, 487] on input "Known Traveler Number (KTN)" at bounding box center [322, 476] width 290 height 21
paste input "992221297"
type input "992221297"
click at [383, 93] on span "Travel Preferences" at bounding box center [348, 86] width 69 height 14
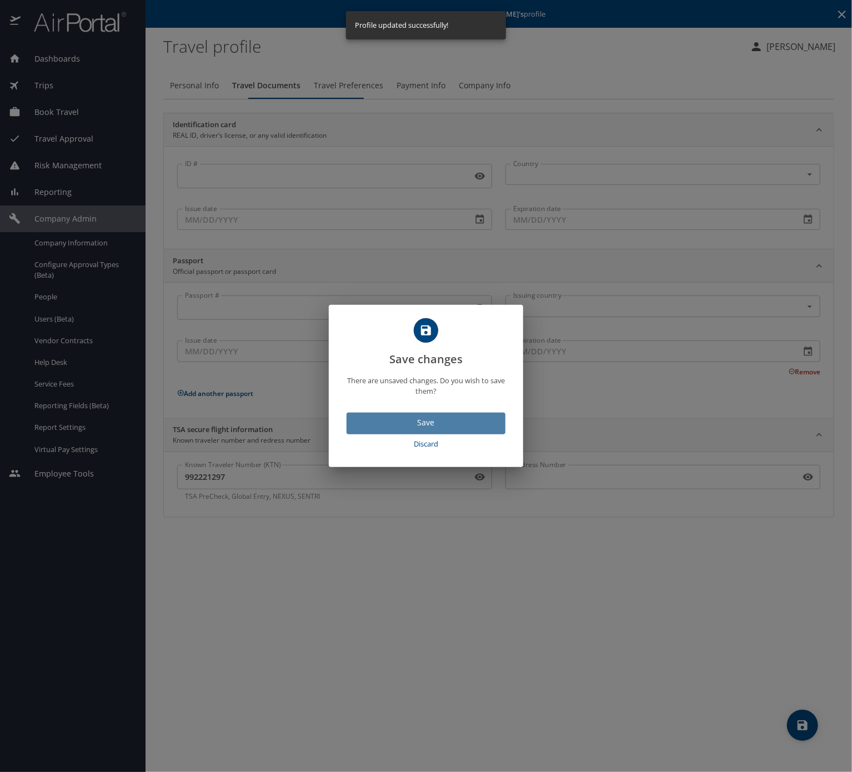
click at [431, 424] on button "Save" at bounding box center [425, 423] width 159 height 22
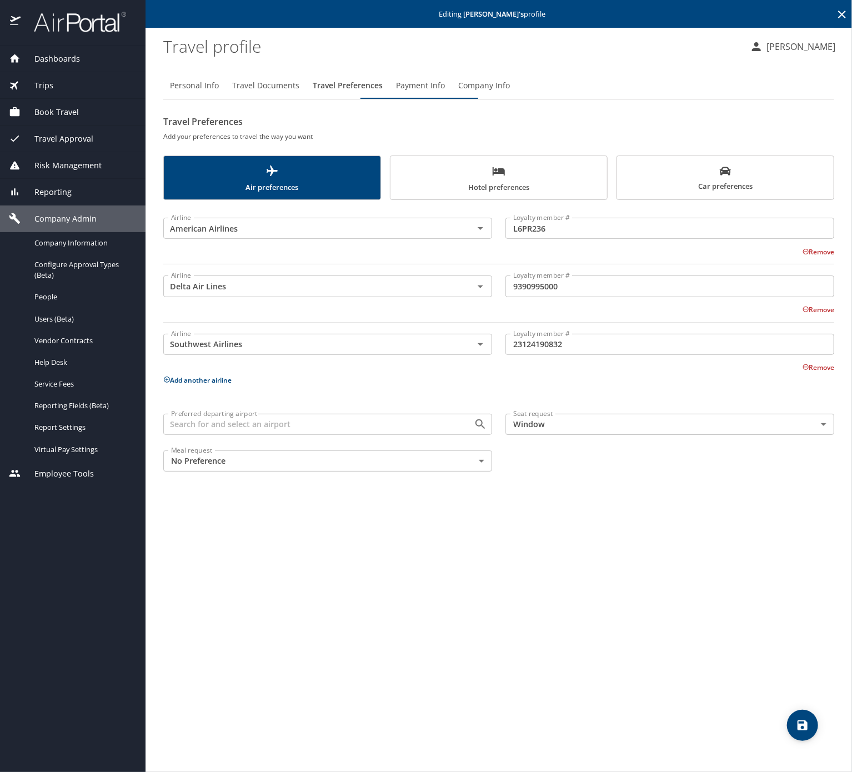
click at [553, 194] on span "Hotel preferences" at bounding box center [498, 178] width 203 height 29
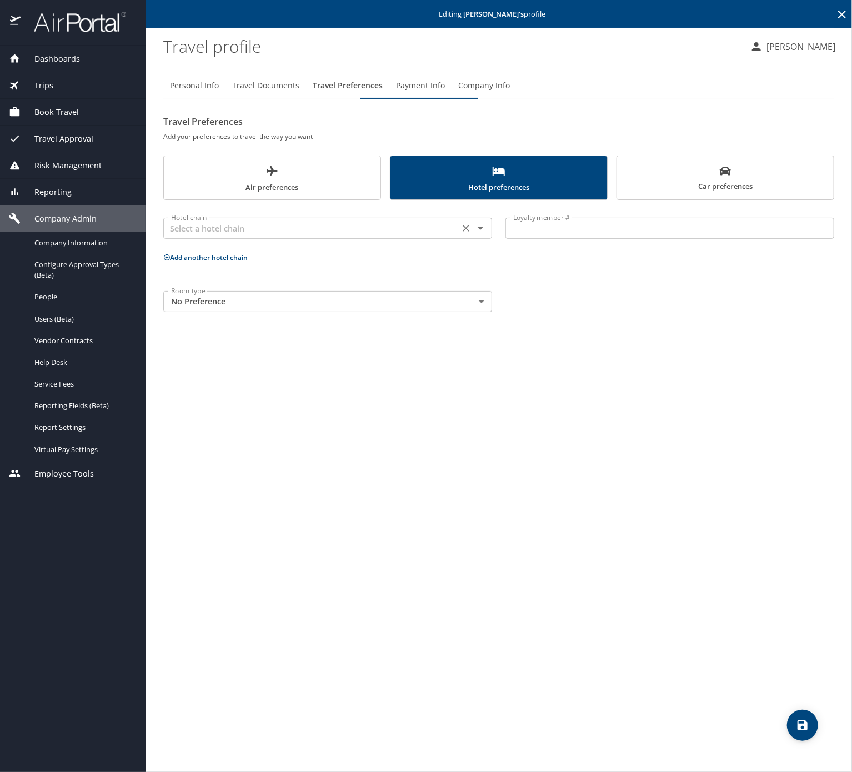
click at [339, 235] on input "text" at bounding box center [311, 228] width 289 height 14
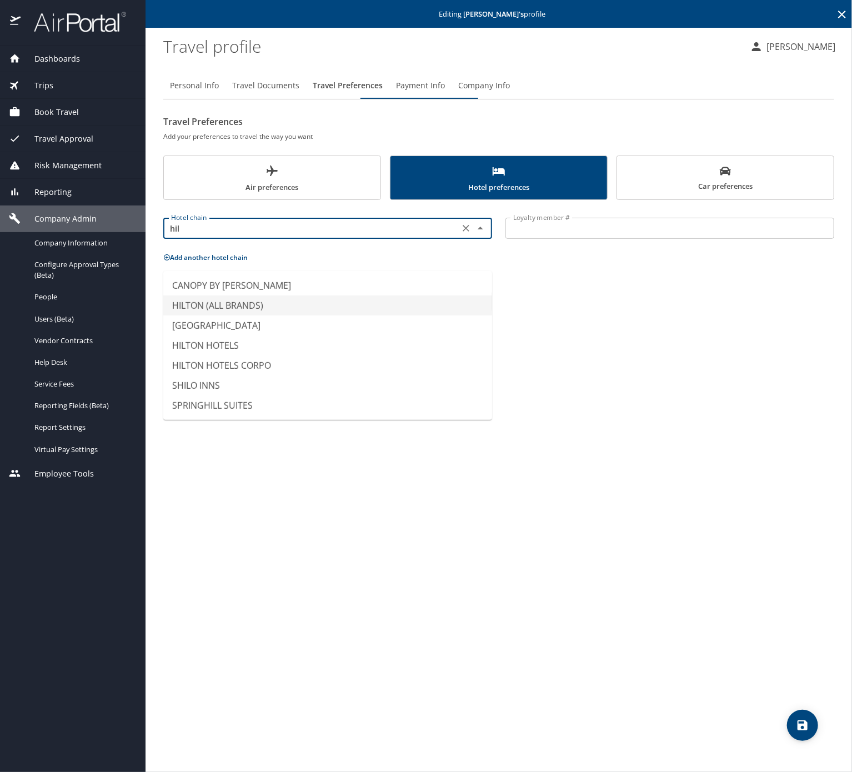
click at [326, 310] on li "HILTON (ALL BRANDS)" at bounding box center [327, 305] width 329 height 20
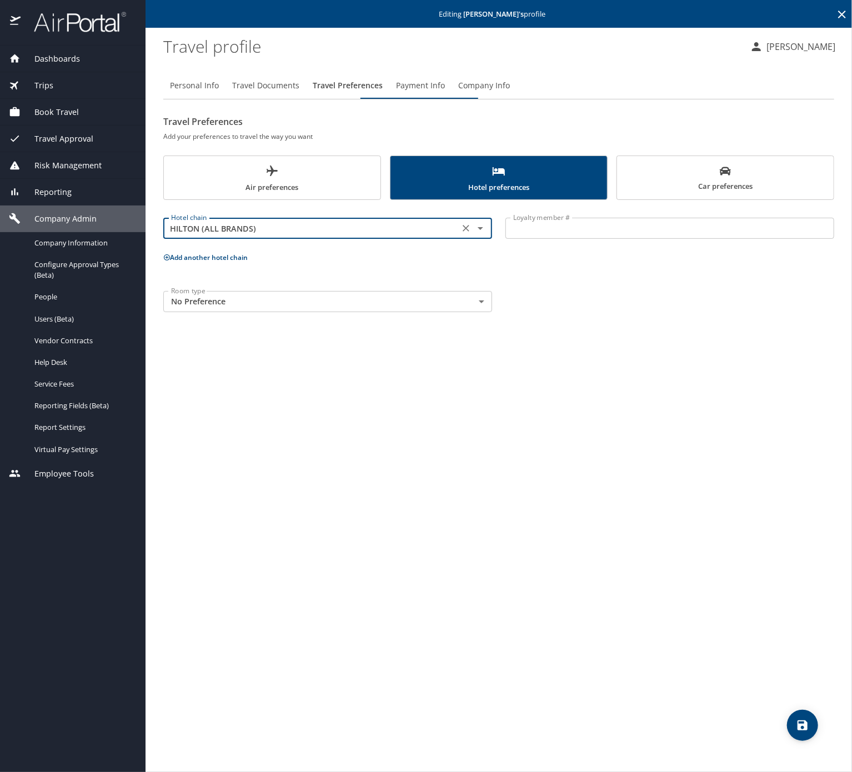
type input "HILTON (ALL BRANDS)"
drag, startPoint x: 548, startPoint y: 257, endPoint x: 542, endPoint y: 261, distance: 7.7
click at [548, 239] on input "Loyalty member #" at bounding box center [669, 228] width 329 height 21
paste input "446082918"
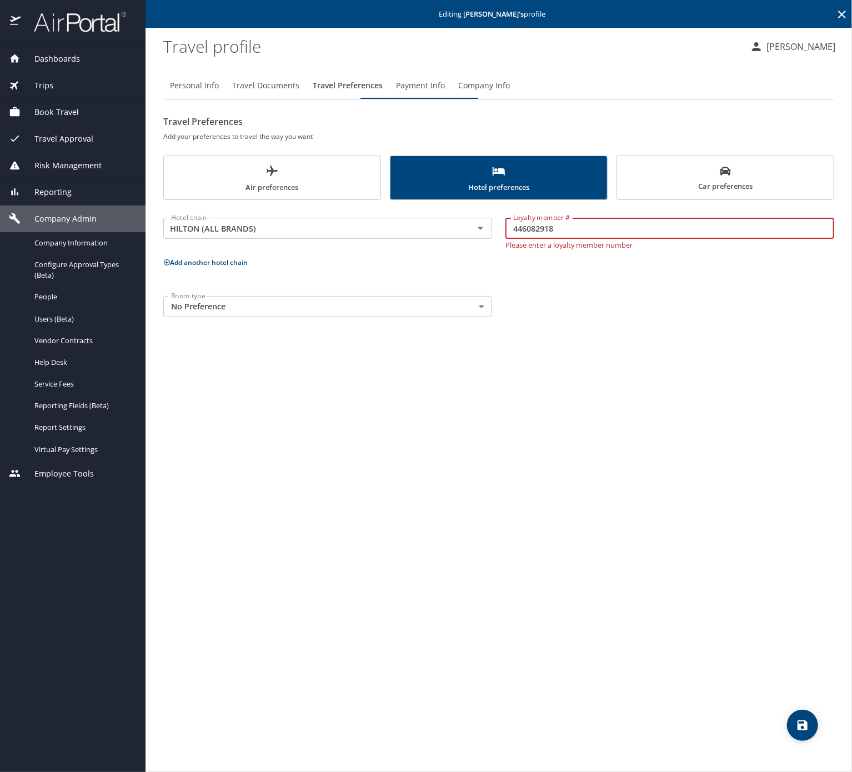
type input "446082918"
click at [239, 295] on div "Hotel chain HILTON (ALL BRANDS) Hotel chain Loyalty member # 446082918 Loyalty …" at bounding box center [498, 265] width 671 height 117
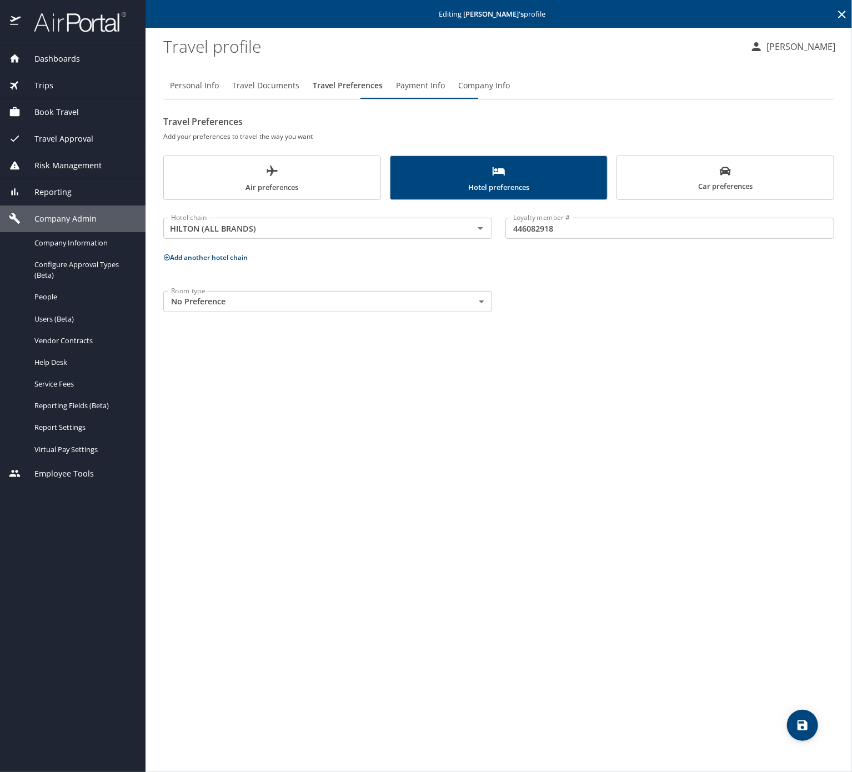
drag, startPoint x: 233, startPoint y: 280, endPoint x: 229, endPoint y: 290, distance: 10.2
click at [231, 264] on p "Add another hotel chain" at bounding box center [498, 257] width 671 height 14
click at [229, 262] on button "Add another hotel chain" at bounding box center [205, 257] width 84 height 9
drag, startPoint x: 239, startPoint y: 319, endPoint x: 241, endPoint y: 334, distance: 14.7
click at [240, 321] on div "Hotel chain Hotel chain" at bounding box center [328, 300] width 342 height 44
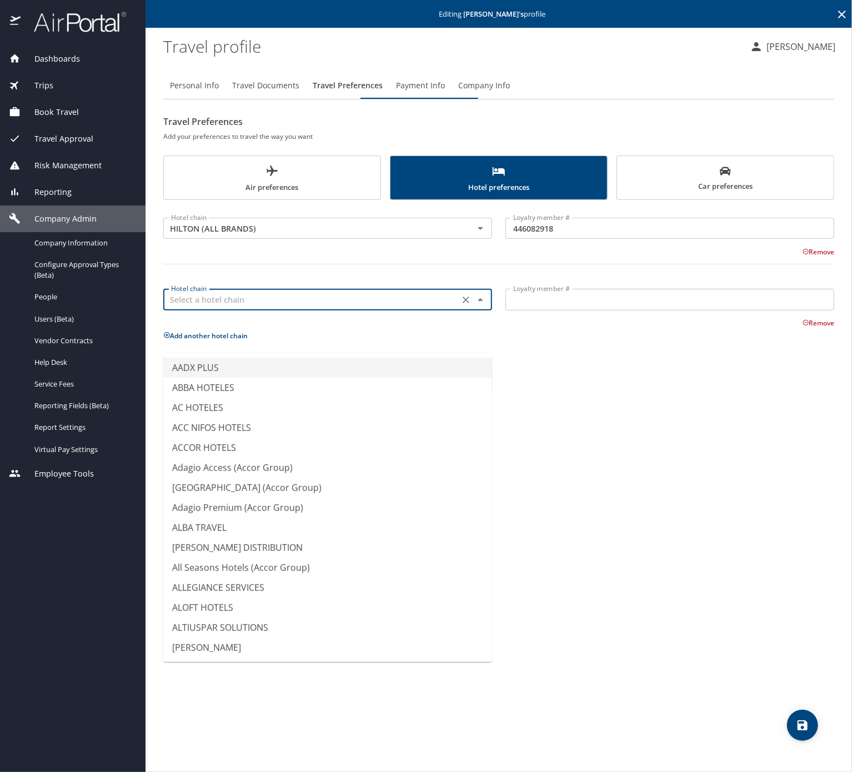
click at [241, 306] on input "text" at bounding box center [311, 299] width 289 height 14
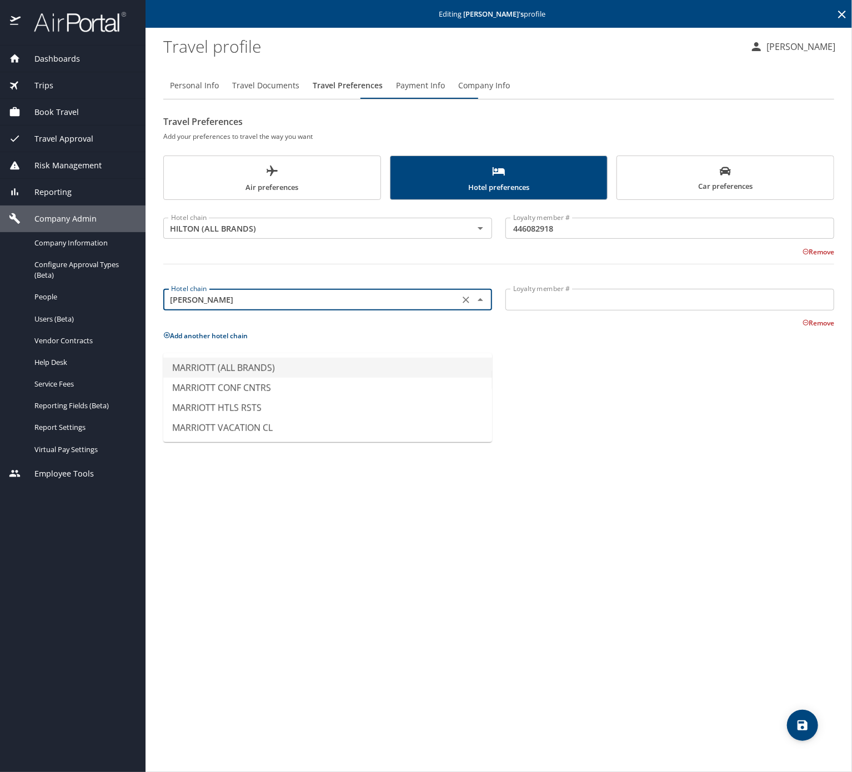
click at [259, 368] on li "MARRIOTT (ALL BRANDS)" at bounding box center [327, 368] width 329 height 20
type input "MARRIOTT (ALL BRANDS)"
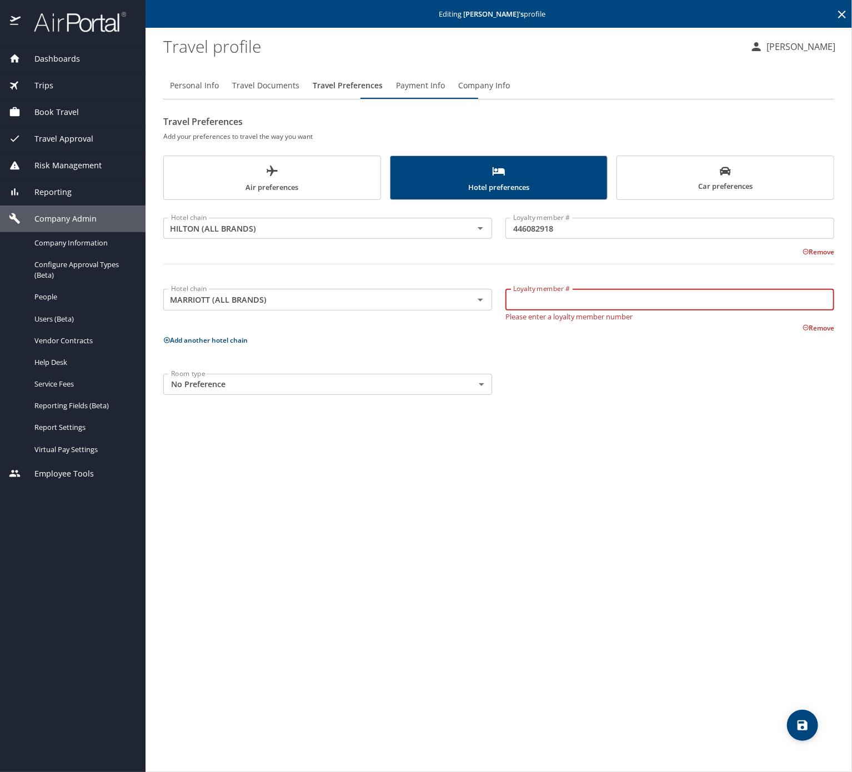
click at [554, 310] on input "Loyalty member #" at bounding box center [669, 299] width 329 height 21
paste input "394926497"
type input "394926497"
click at [361, 445] on body "Dashboards AirPortal 360™ Manager My Travel Dashboard Trips Airtinerary® Lookup…" at bounding box center [426, 386] width 852 height 772
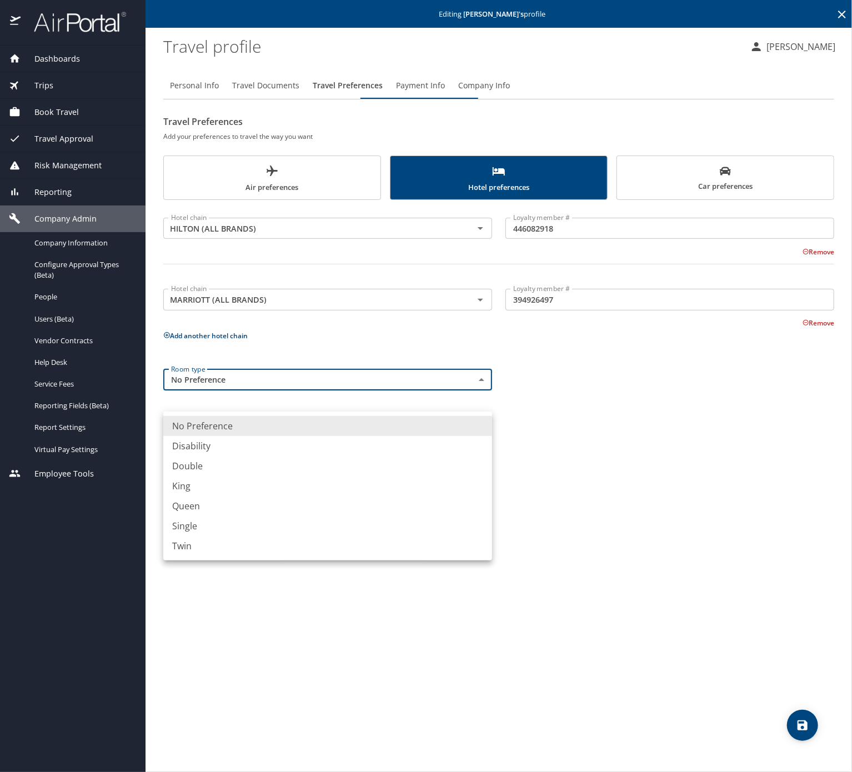
click at [233, 496] on li "King" at bounding box center [327, 486] width 329 height 20
type input "King"
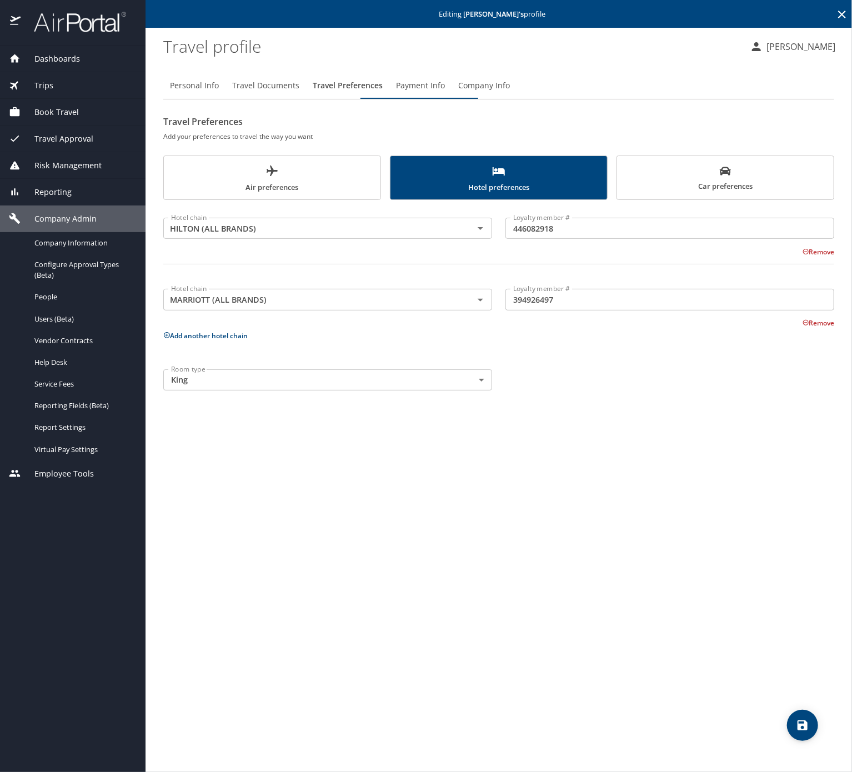
drag, startPoint x: 515, startPoint y: 436, endPoint x: 600, endPoint y: 486, distance: 98.1
click at [516, 397] on div "Room type King King Room type" at bounding box center [499, 380] width 684 height 34
click at [800, 716] on button "save" at bounding box center [802, 724] width 31 height 31
